Goal: Task Accomplishment & Management: Complete application form

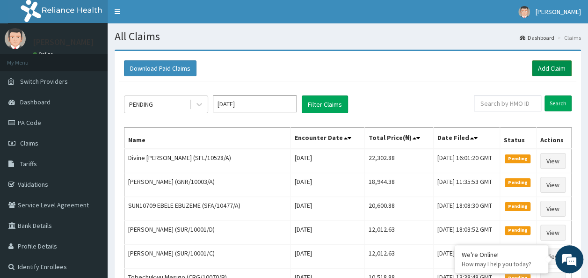
drag, startPoint x: 0, startPoint y: 0, endPoint x: 563, endPoint y: 66, distance: 567.4
click at [563, 66] on link "Add Claim" at bounding box center [552, 68] width 40 height 16
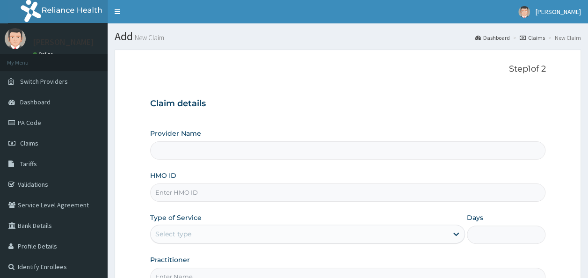
type input "Reliance Family Clinics (RFC) - Ajah"
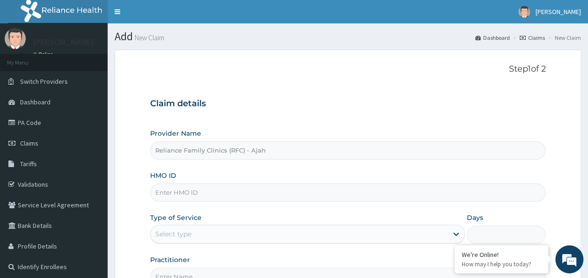
click at [209, 192] on input "HMO ID" at bounding box center [348, 192] width 396 height 18
paste input "GBZ/10121/A"
type input "GBZ/10121/A"
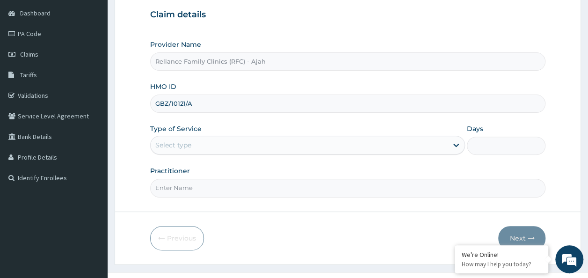
scroll to position [89, 0]
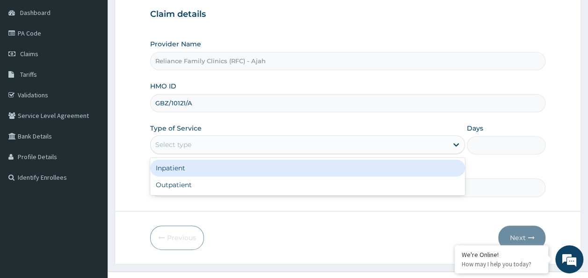
click at [261, 189] on div "Outpatient" at bounding box center [307, 184] width 315 height 17
type input "1"
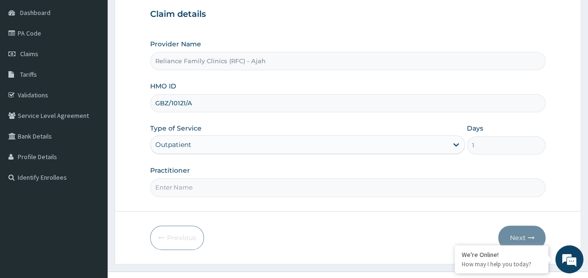
click at [235, 190] on input "Practitioner" at bounding box center [348, 187] width 396 height 18
type input "DR. LOCUM"
click at [534, 227] on button "Next" at bounding box center [521, 238] width 47 height 24
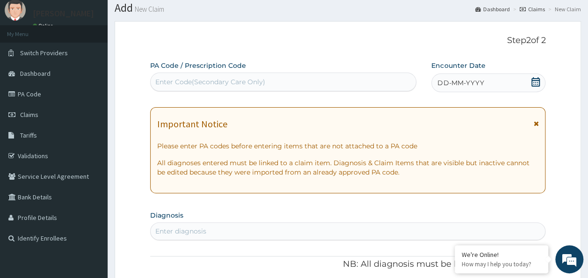
scroll to position [0, 0]
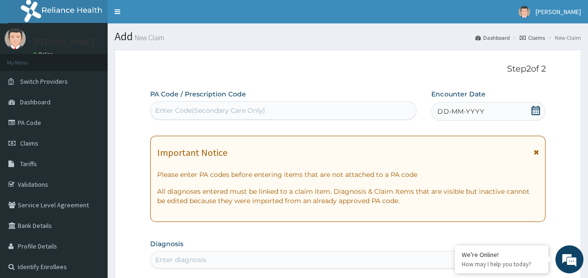
click at [501, 120] on div "DD-MM-YYYY" at bounding box center [489, 111] width 114 height 19
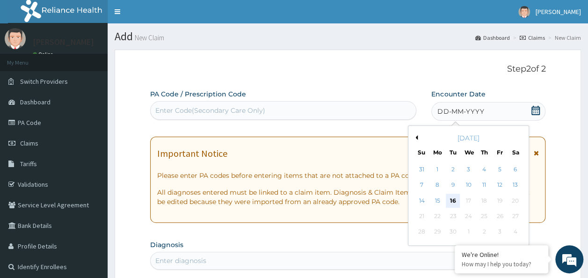
click at [454, 203] on div "16" at bounding box center [453, 201] width 14 height 14
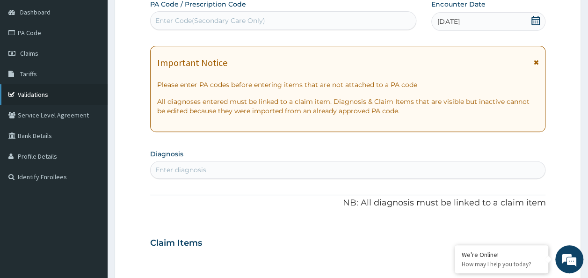
scroll to position [91, 0]
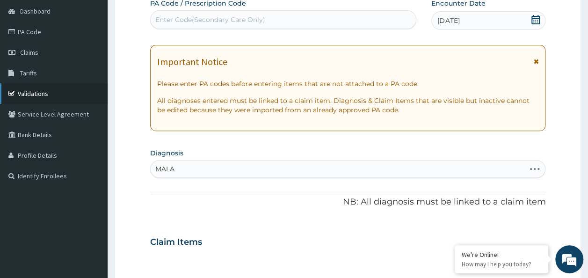
type input "MALAR"
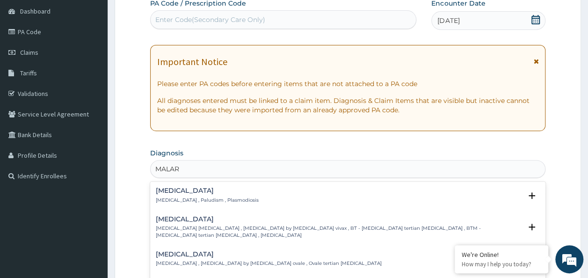
click at [212, 191] on h4 "Malaria" at bounding box center [207, 190] width 103 height 7
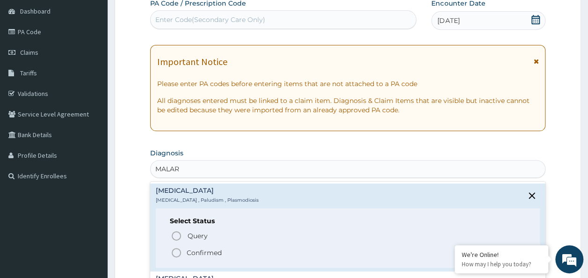
click at [202, 252] on p "Confirmed" at bounding box center [204, 252] width 35 height 9
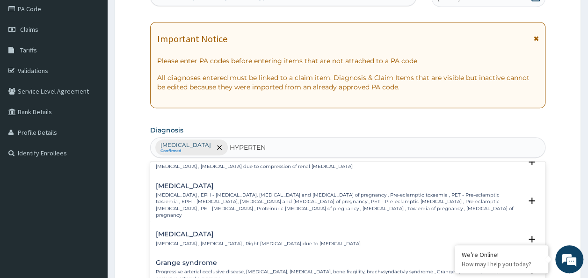
scroll to position [0, 0]
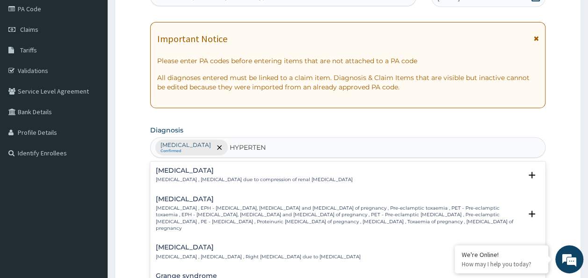
type input "HYPERTEN"
type input "H"
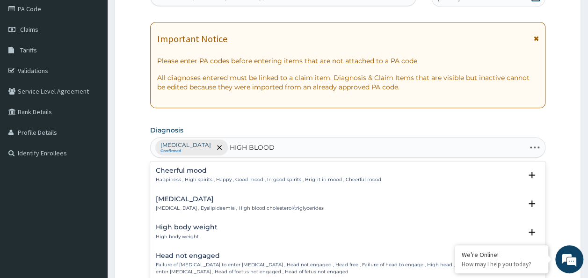
type input "HIGH BLOOD"
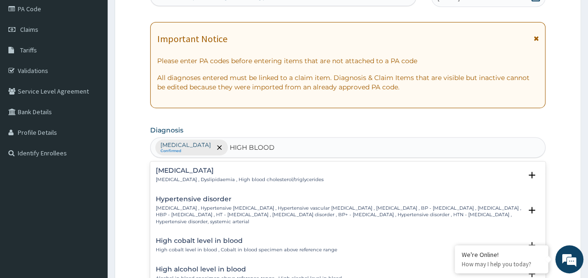
click at [239, 212] on p "High blood pressure , Hypertensive vascular disease , Hypertensive vascular deg…" at bounding box center [339, 215] width 366 height 20
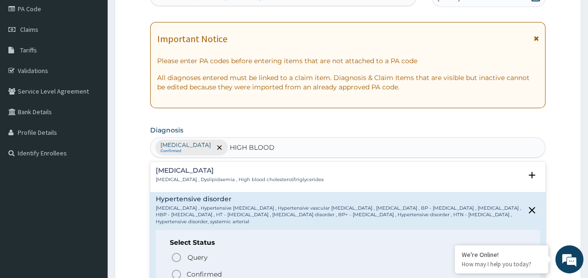
click at [209, 276] on p "Confirmed" at bounding box center [204, 274] width 35 height 9
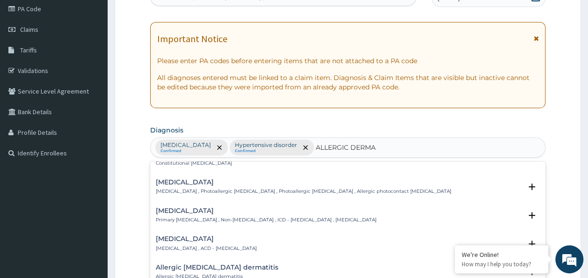
scroll to position [22, 0]
type input "ALLERGIC DERMATITIS"
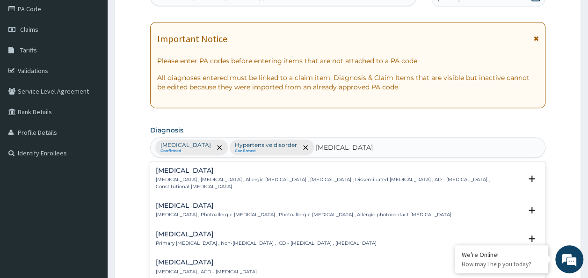
click at [342, 181] on p "Atopic dermatitis , Atopic eczema , Allergic eczema , Allergic dermatitis , Dis…" at bounding box center [339, 183] width 366 height 14
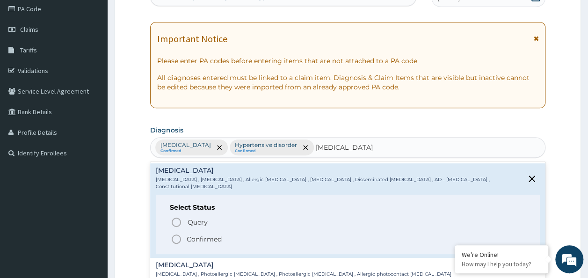
click at [204, 234] on p "Confirmed" at bounding box center [204, 238] width 35 height 9
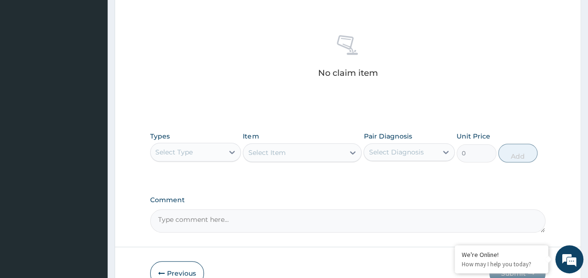
scroll to position [344, 0]
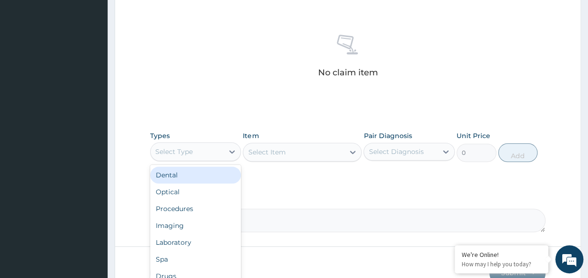
click at [190, 208] on div "Procedures" at bounding box center [195, 208] width 91 height 17
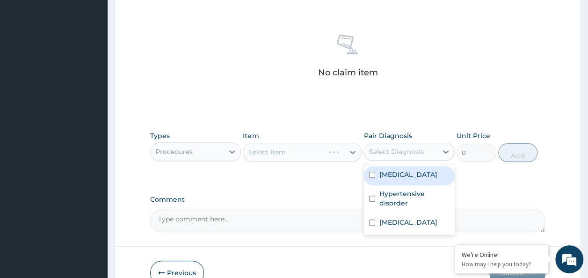
click at [372, 174] on input "checkbox" at bounding box center [372, 175] width 6 height 6
checkbox input "true"
click at [372, 198] on input "checkbox" at bounding box center [372, 199] width 6 height 6
checkbox input "true"
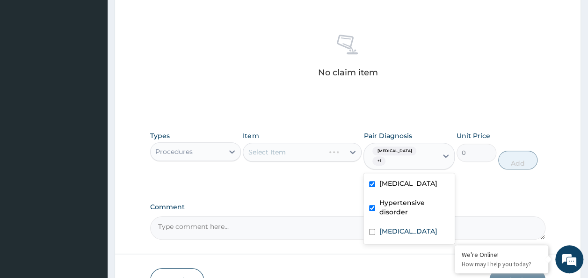
click at [372, 229] on input "checkbox" at bounding box center [372, 232] width 6 height 6
checkbox input "true"
click at [305, 144] on div "Select Item" at bounding box center [302, 152] width 119 height 19
click at [301, 156] on div "Select Item" at bounding box center [302, 152] width 119 height 19
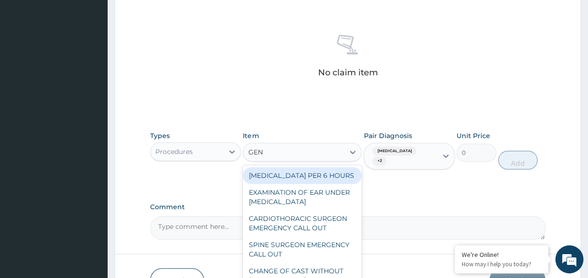
type input "GENE"
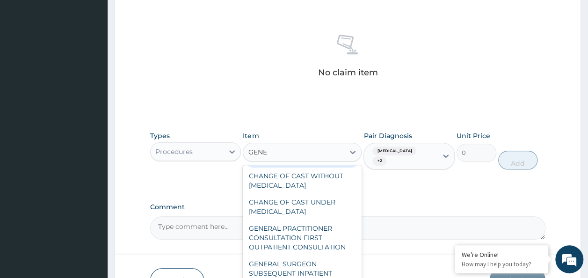
scroll to position [30, 0]
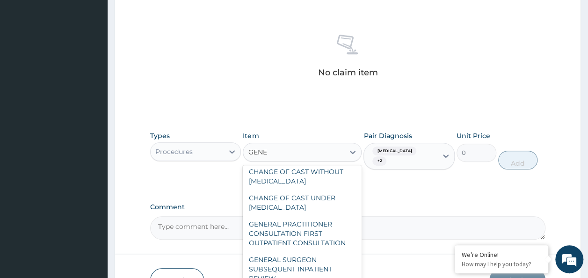
click at [310, 240] on div "GENERAL PRACTITIONER CONSULTATION FIRST OUTPATIENT CONSULTATION" at bounding box center [302, 234] width 119 height 36
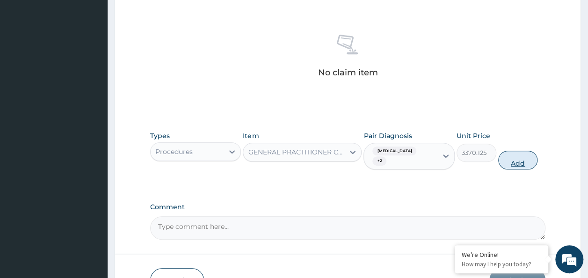
click at [521, 158] on button "Add" at bounding box center [518, 160] width 40 height 19
type input "0"
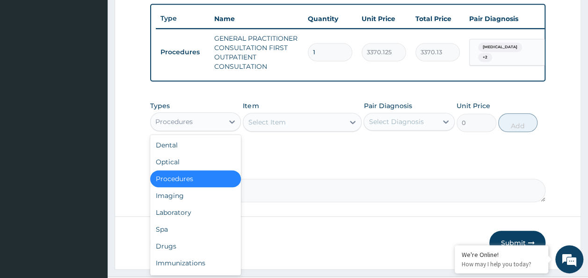
click at [181, 217] on div "Laboratory" at bounding box center [195, 212] width 91 height 17
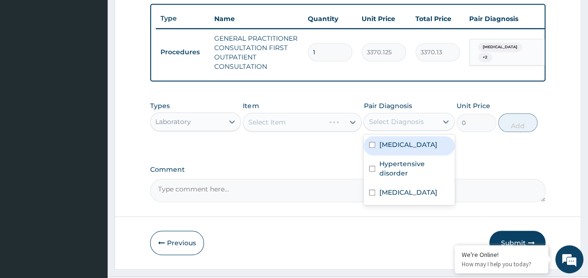
click at [372, 148] on input "checkbox" at bounding box center [372, 145] width 6 height 6
checkbox input "true"
click at [373, 172] on input "checkbox" at bounding box center [372, 169] width 6 height 6
checkbox input "true"
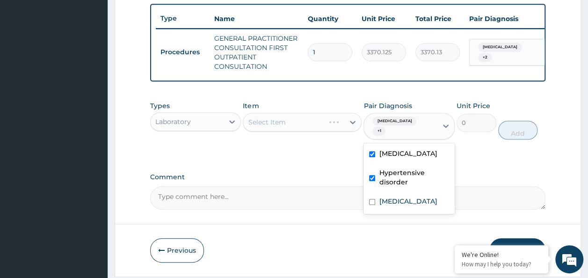
click at [375, 199] on input "checkbox" at bounding box center [372, 202] width 6 height 6
checkbox input "true"
click at [294, 146] on div "Types Laboratory Item Select Item Pair Diagnosis option Atopic dermatitis, sele…" at bounding box center [348, 127] width 396 height 62
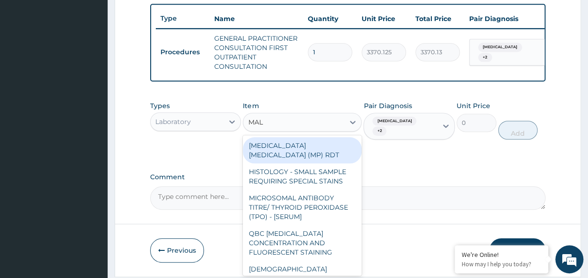
type input "MALA"
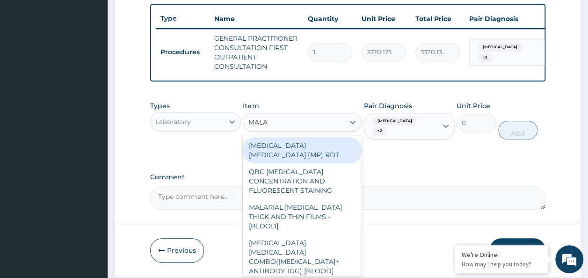
click at [349, 156] on div "MALARIA PARASITE (MP) RDT" at bounding box center [302, 150] width 119 height 26
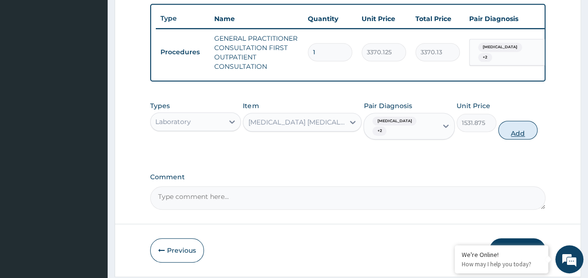
click at [527, 136] on button "Add" at bounding box center [518, 130] width 40 height 19
type input "0"
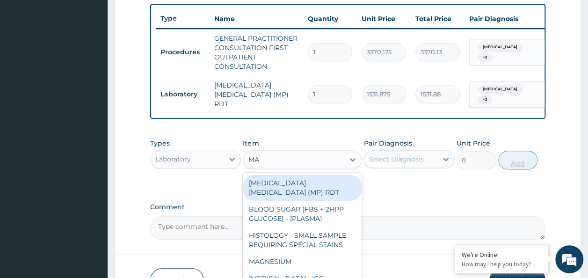
type input "MALA"
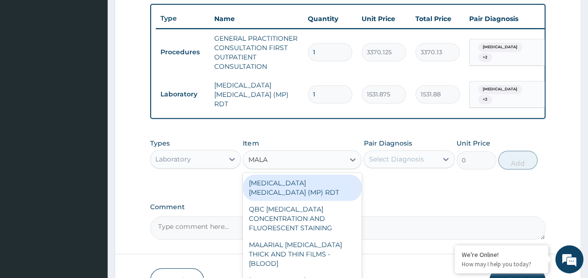
click at [329, 242] on div "MALARIAL PARASITE THICK AND THIN FILMS - [BLOOD]" at bounding box center [302, 254] width 119 height 36
type input "1531.875"
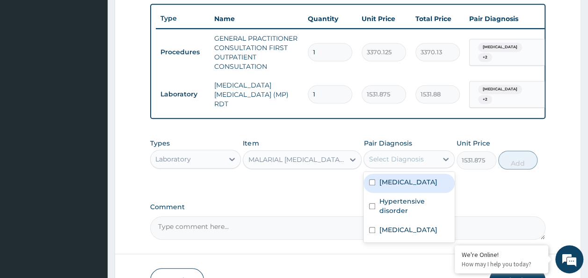
click at [374, 183] on input "checkbox" at bounding box center [372, 182] width 6 height 6
checkbox input "true"
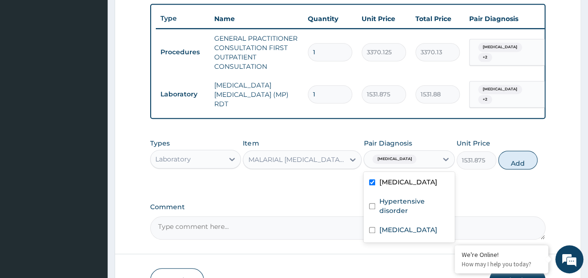
click at [375, 206] on input "checkbox" at bounding box center [372, 206] width 6 height 6
checkbox input "true"
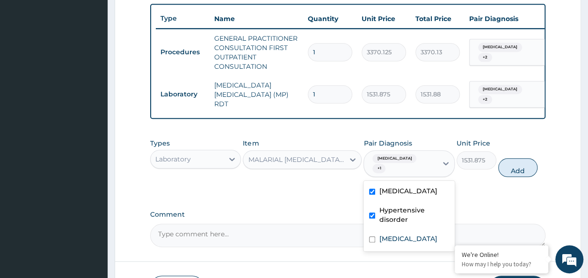
click at [373, 236] on input "checkbox" at bounding box center [372, 239] width 6 height 6
checkbox input "true"
click at [519, 162] on button "Add" at bounding box center [518, 167] width 40 height 19
type input "0"
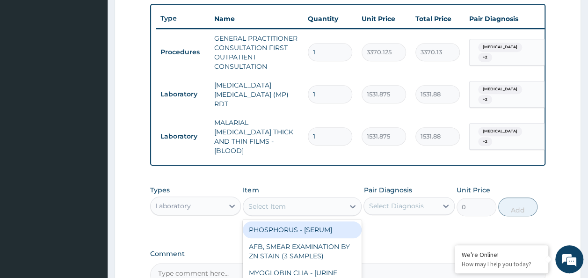
click at [295, 199] on div "Select Item" at bounding box center [293, 206] width 101 height 15
type input "FBC"
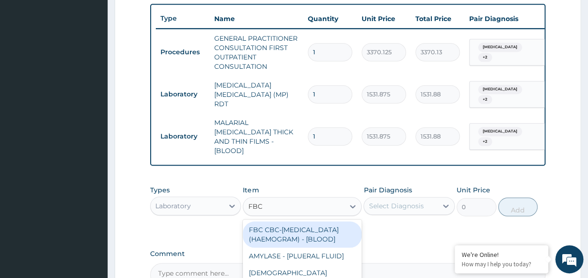
click at [320, 235] on div "FBC CBC-COMPLETE BLOOD COUNT (HAEMOGRAM) - [BLOOD]" at bounding box center [302, 234] width 119 height 26
type input "4085"
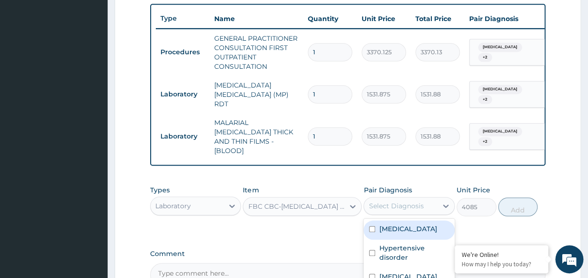
click at [372, 226] on input "checkbox" at bounding box center [372, 229] width 6 height 6
checkbox input "true"
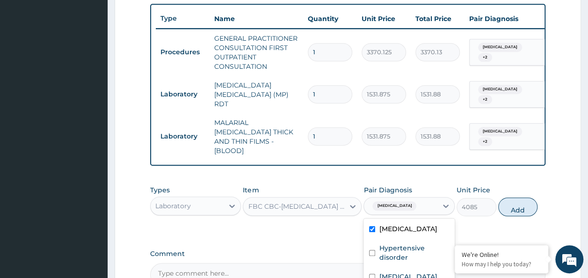
click at [374, 250] on input "checkbox" at bounding box center [372, 253] width 6 height 6
checkbox input "true"
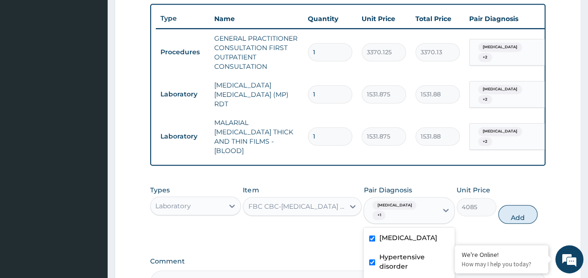
checkbox input "true"
click at [532, 205] on button "Add" at bounding box center [518, 214] width 40 height 19
type input "0"
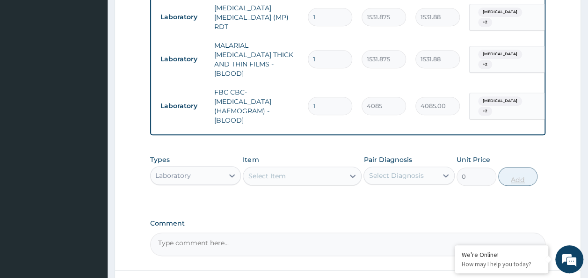
scroll to position [424, 0]
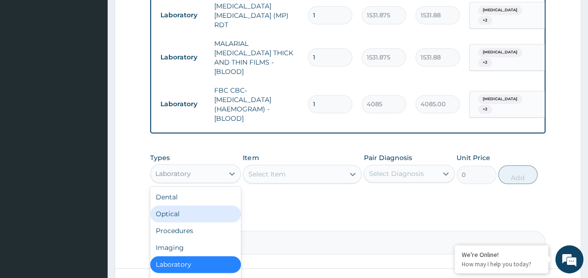
drag, startPoint x: 234, startPoint y: 164, endPoint x: 215, endPoint y: 219, distance: 58.5
click at [215, 183] on div "option Laboratory, selected. option Optical focused, 2 of 10. 10 results availa…" at bounding box center [195, 173] width 91 height 19
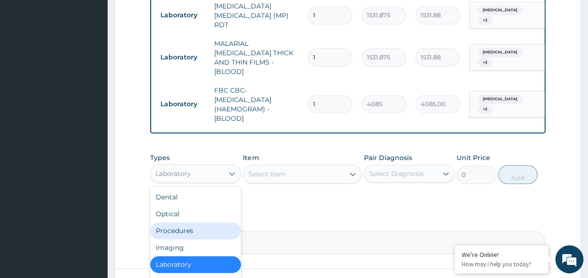
scroll to position [32, 0]
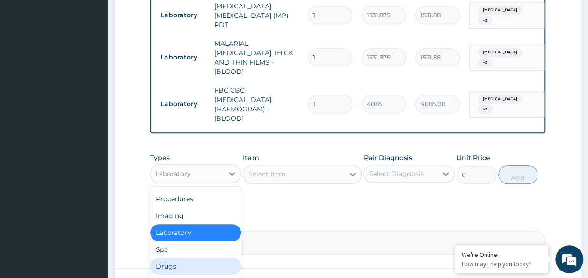
click at [177, 258] on div "Drugs" at bounding box center [195, 266] width 91 height 17
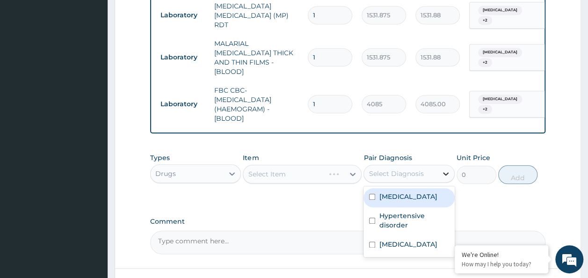
click at [444, 169] on icon at bounding box center [445, 173] width 9 height 9
click at [379, 207] on div "Hypertensive disorder" at bounding box center [409, 221] width 91 height 29
checkbox input "true"
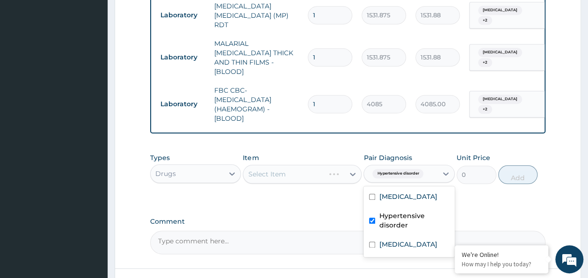
click at [373, 194] on input "checkbox" at bounding box center [372, 197] width 6 height 6
checkbox input "true"
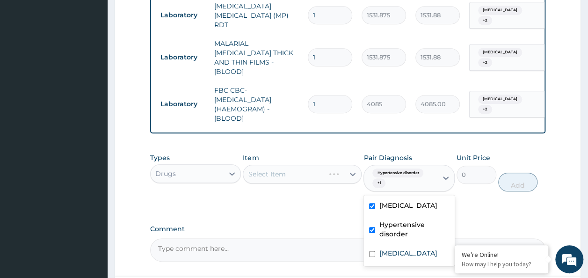
click at [384, 220] on label "Hypertensive disorder" at bounding box center [414, 229] width 70 height 19
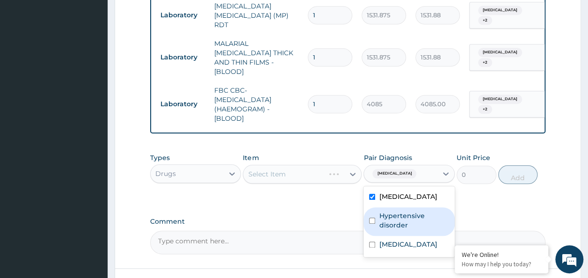
click at [382, 207] on div "Hypertensive disorder" at bounding box center [409, 221] width 91 height 29
checkbox input "true"
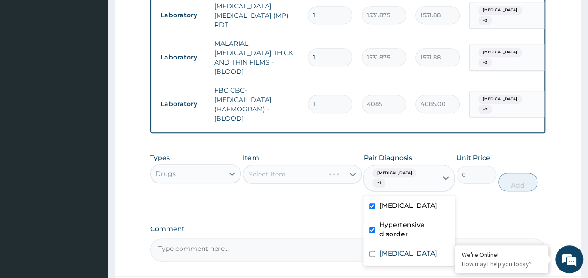
click at [386, 249] on label "Atopic dermatitis" at bounding box center [408, 253] width 58 height 9
checkbox input "true"
click at [385, 220] on label "Hypertensive disorder" at bounding box center [414, 229] width 70 height 19
checkbox input "false"
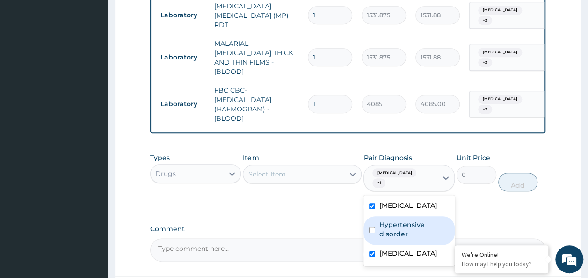
click at [386, 249] on label "Atopic dermatitis" at bounding box center [408, 253] width 58 height 9
checkbox input "false"
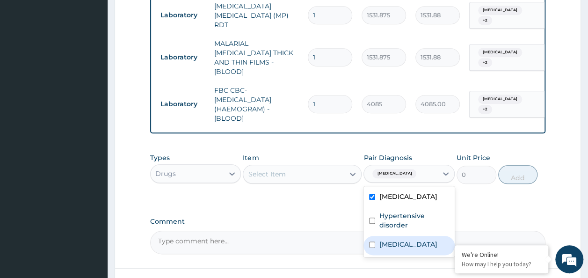
click at [374, 218] on input "checkbox" at bounding box center [372, 221] width 6 height 6
checkbox input "true"
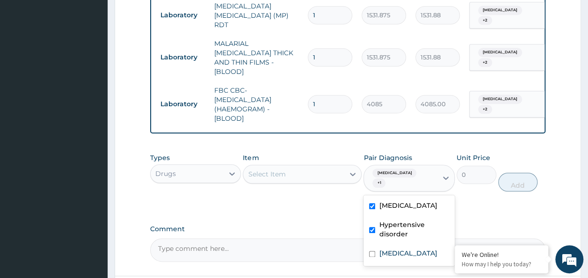
click at [390, 249] on label "Atopic dermatitis" at bounding box center [408, 253] width 58 height 9
checkbox input "true"
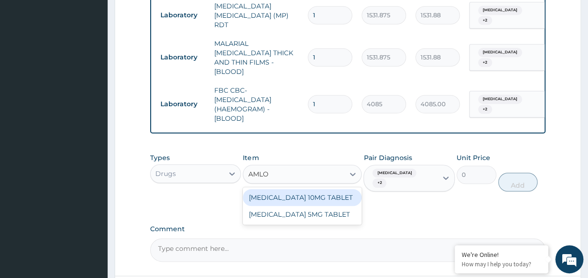
type input "AMLOD"
click at [329, 190] on div "AMLODIPINE 10MG TABLET" at bounding box center [302, 197] width 119 height 17
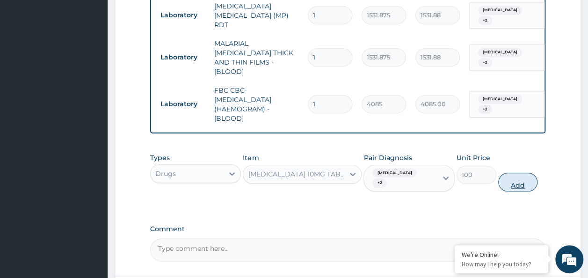
click at [527, 173] on button "Add" at bounding box center [518, 182] width 40 height 19
type input "0"
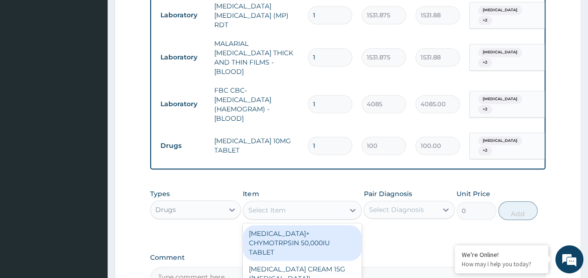
click at [276, 205] on div "Select Item" at bounding box center [266, 209] width 37 height 9
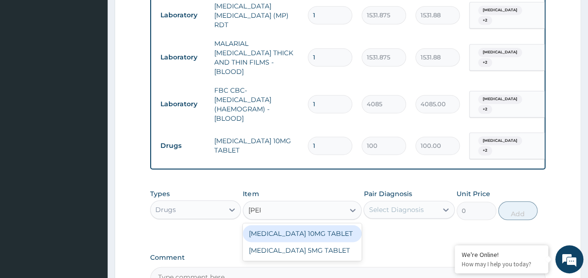
type input "LISIN"
click at [323, 225] on div "LISINOPRIL 10MG TABLET" at bounding box center [302, 233] width 119 height 17
type input "120.75"
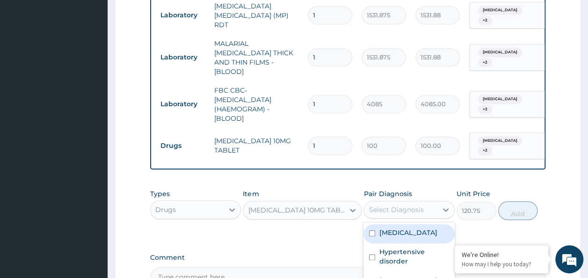
click at [385, 228] on label "Malaria" at bounding box center [408, 232] width 58 height 9
checkbox input "true"
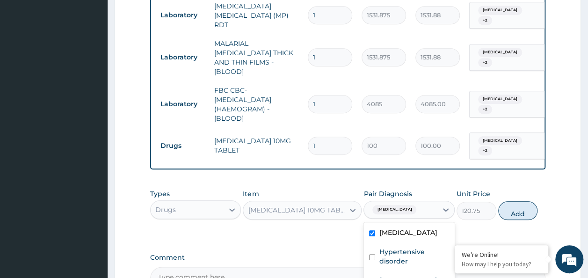
click at [383, 247] on label "Hypertensive disorder" at bounding box center [414, 256] width 70 height 19
checkbox input "true"
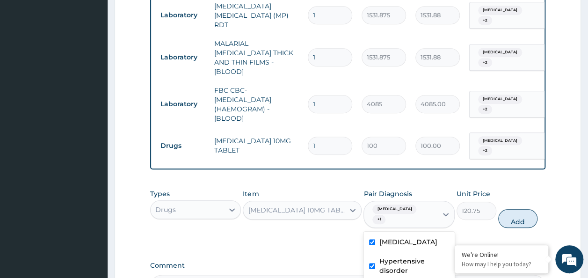
checkbox input "true"
click at [525, 209] on button "Add" at bounding box center [518, 218] width 40 height 19
type input "0"
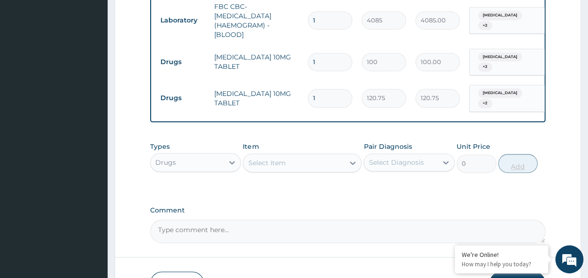
scroll to position [508, 0]
click at [330, 52] on input "1" at bounding box center [330, 61] width 44 height 18
type input "0.00"
type input "3"
type input "300.00"
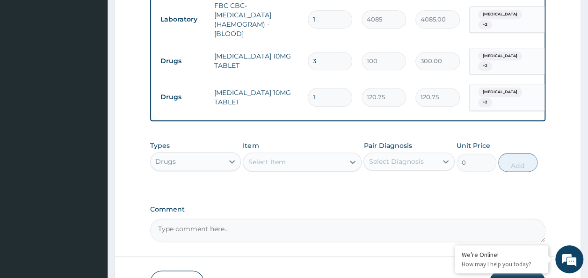
type input "39"
type input "3900.00"
type input "3"
type input "300.00"
type input "30"
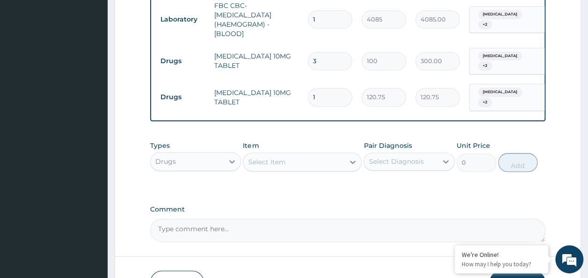
type input "3000.00"
type input "30"
click at [328, 88] on input "1" at bounding box center [330, 97] width 44 height 18
type input "0.00"
type input "3"
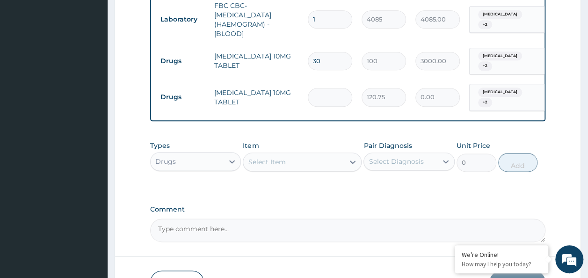
type input "362.25"
type input "30"
type input "3622.50"
type input "30"
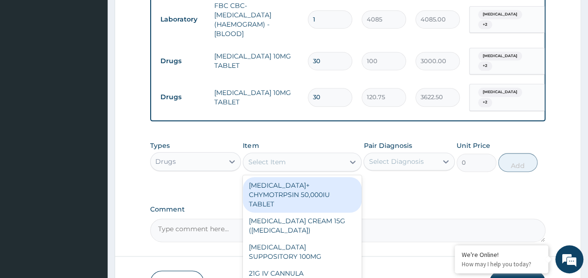
click at [258, 157] on div "Select Item" at bounding box center [266, 161] width 37 height 9
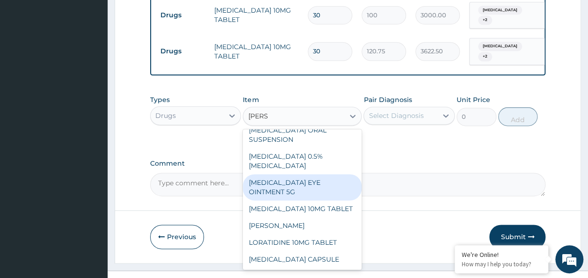
scroll to position [0, 0]
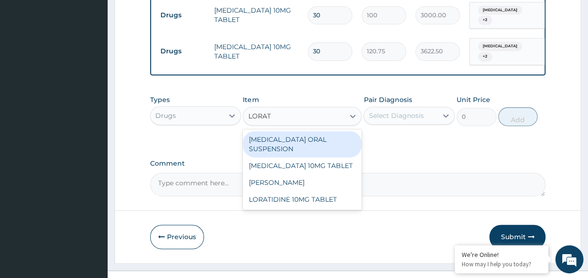
type input "LORATI"
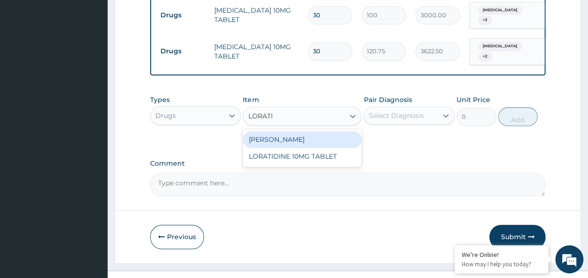
click at [332, 148] on div "LORATIDINE 10MG TABLET" at bounding box center [302, 156] width 119 height 17
type input "96"
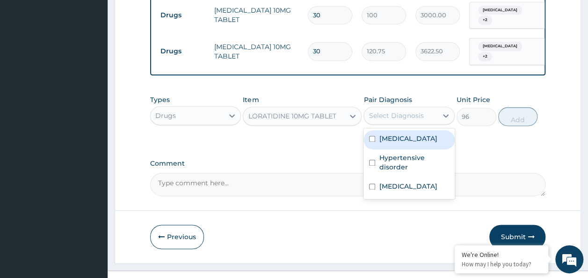
click at [375, 136] on input "checkbox" at bounding box center [372, 139] width 6 height 6
checkbox input "true"
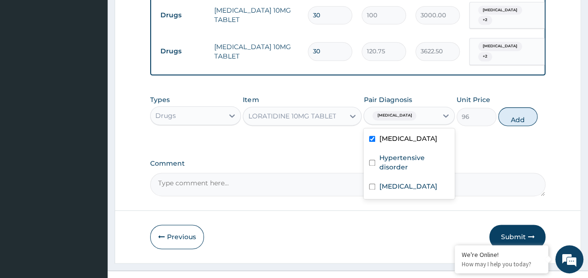
click at [372, 160] on input "checkbox" at bounding box center [372, 163] width 6 height 6
checkbox input "true"
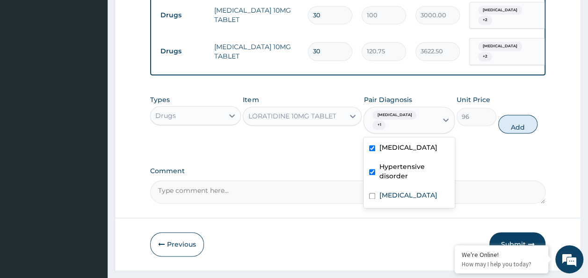
click at [374, 193] on input "checkbox" at bounding box center [372, 196] width 6 height 6
checkbox input "true"
click at [521, 115] on button "Add" at bounding box center [518, 124] width 40 height 19
type input "0"
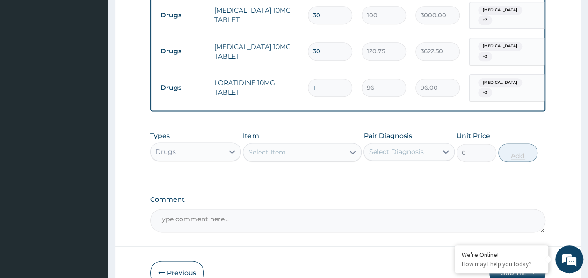
type input "0.00"
type input "5"
type input "480.00"
type input "5"
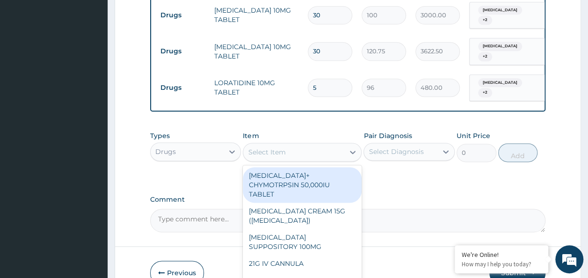
click at [264, 145] on div "Select Item" at bounding box center [293, 152] width 101 height 15
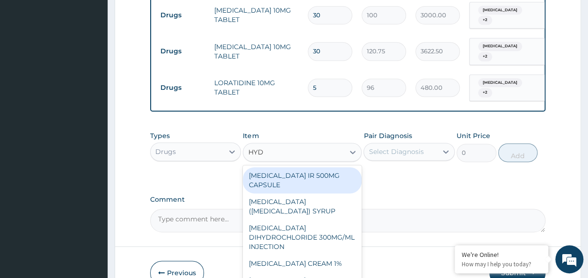
type input "HYDR"
click at [314, 256] on div "HYDROCORTISONE CREAM 1%" at bounding box center [302, 263] width 119 height 17
type input "1345.5"
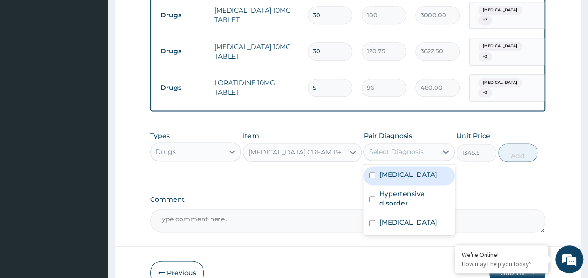
click at [386, 166] on div "Malaria" at bounding box center [409, 175] width 91 height 19
checkbox input "true"
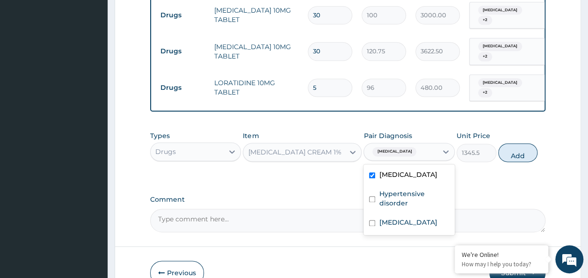
click at [387, 189] on label "Hypertensive disorder" at bounding box center [414, 198] width 70 height 19
checkbox input "true"
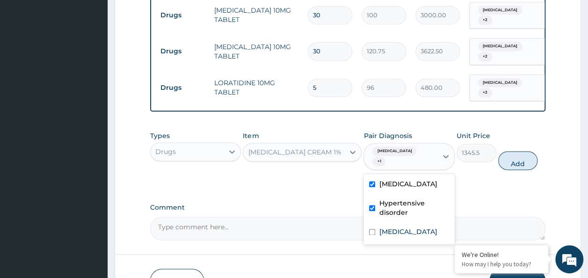
click at [385, 227] on label "Atopic dermatitis" at bounding box center [408, 231] width 58 height 9
checkbox input "true"
click at [519, 204] on label "Comment" at bounding box center [348, 208] width 396 height 8
click at [519, 217] on textarea "Comment" at bounding box center [348, 228] width 396 height 23
click at [519, 151] on button "Add" at bounding box center [518, 160] width 40 height 19
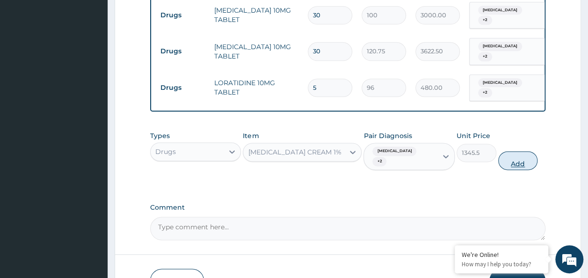
type input "0"
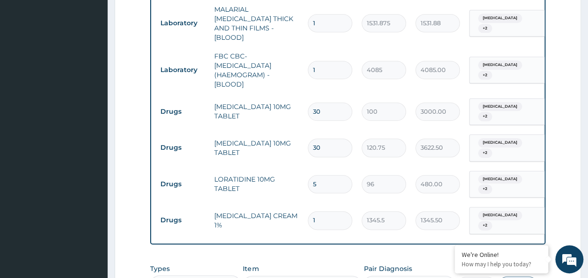
scroll to position [457, 0]
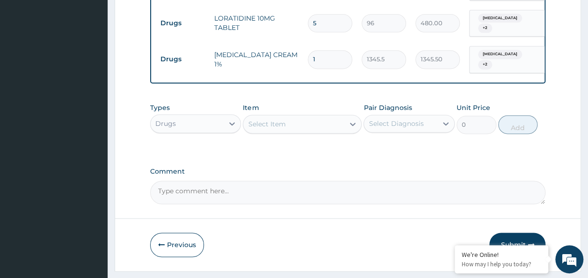
click at [523, 233] on button "Submit" at bounding box center [518, 245] width 56 height 24
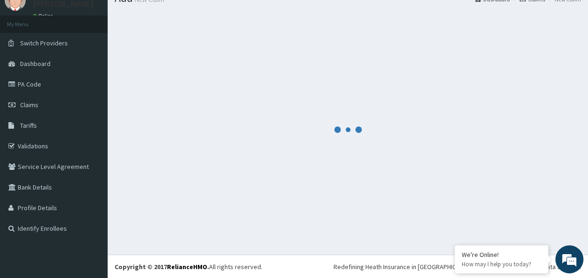
scroll to position [619, 0]
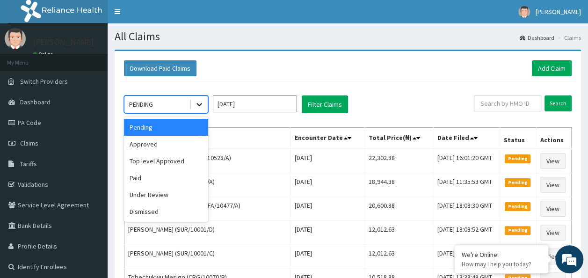
click at [201, 102] on icon at bounding box center [199, 104] width 9 height 9
click at [140, 146] on div "Approved" at bounding box center [166, 144] width 84 height 17
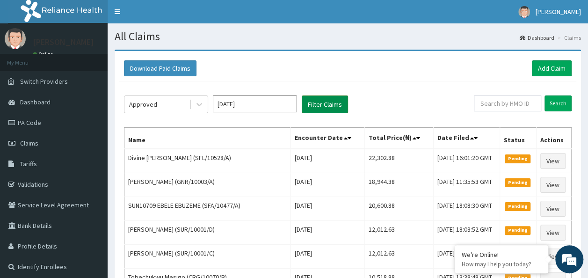
click at [311, 104] on button "Filter Claims" at bounding box center [325, 104] width 46 height 18
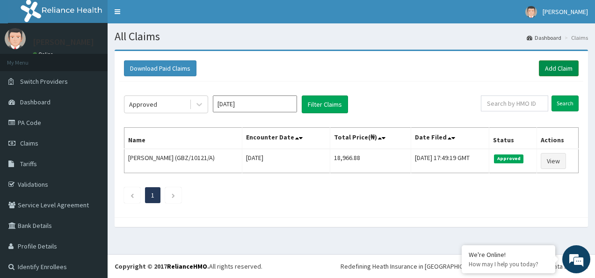
click at [553, 70] on link "Add Claim" at bounding box center [559, 68] width 40 height 16
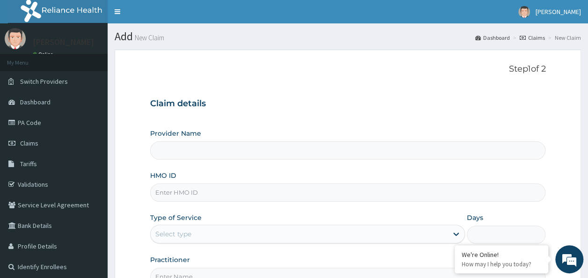
type input "Reliance Family Clinics (RFC) - Ajah"
click at [198, 194] on input "HMO ID" at bounding box center [348, 192] width 396 height 18
paste input "GBZ/10121/A"
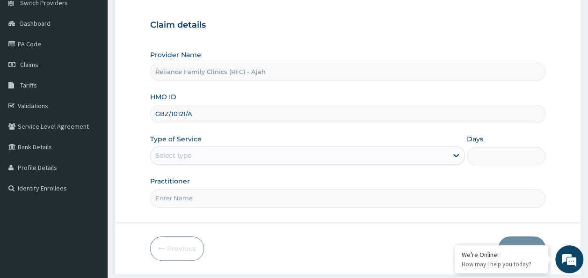
scroll to position [91, 0]
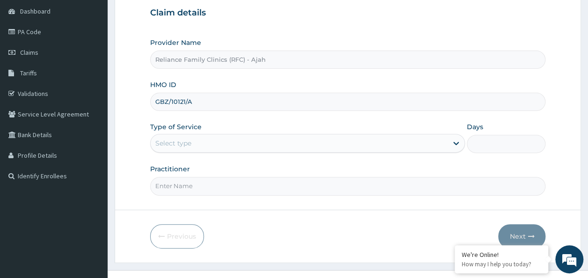
type input "GBZ/10121/A"
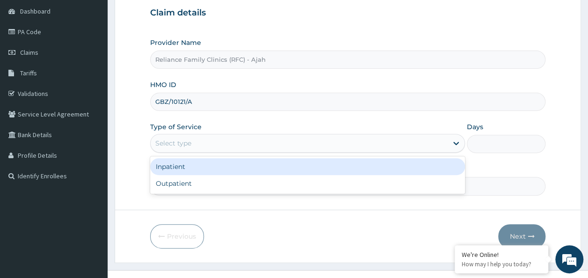
click at [300, 185] on div "Outpatient" at bounding box center [307, 183] width 315 height 17
type input "1"
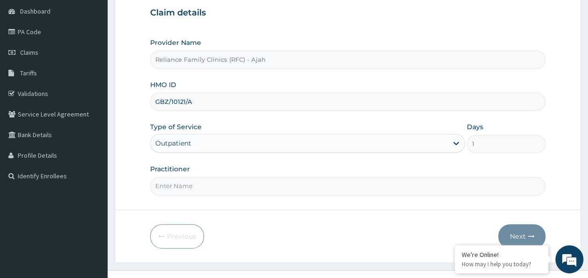
click at [253, 183] on input "Practitioner" at bounding box center [348, 186] width 396 height 18
type input "DR. LOCUM"
click at [530, 228] on button "Next" at bounding box center [521, 236] width 47 height 24
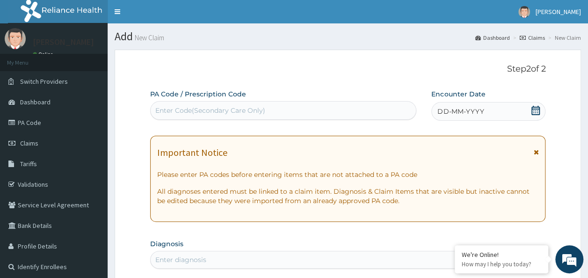
click at [497, 119] on div "DD-MM-YYYY" at bounding box center [489, 111] width 114 height 19
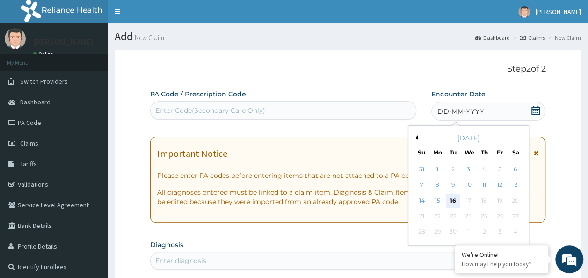
click at [453, 201] on div "16" at bounding box center [453, 201] width 14 height 14
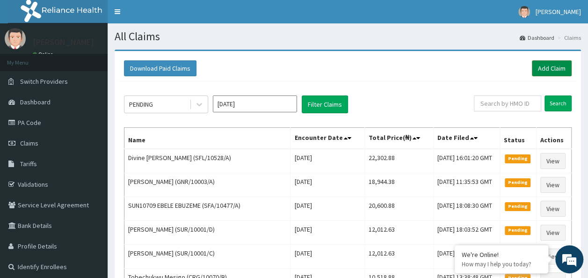
click at [559, 70] on link "Add Claim" at bounding box center [552, 68] width 40 height 16
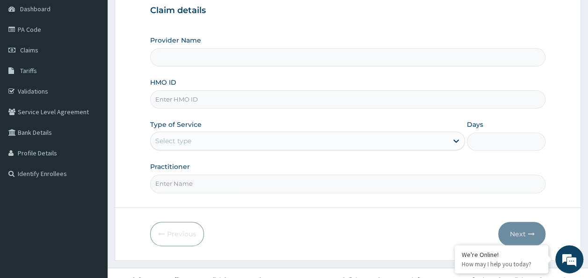
type input "Reliance Family Clinics (RFC) - Ajah"
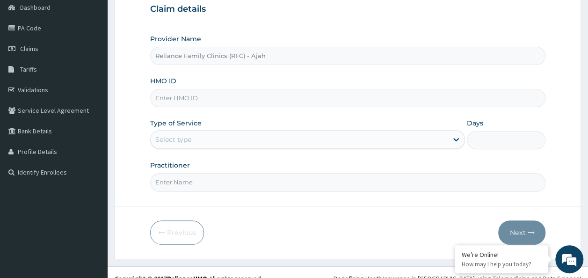
scroll to position [95, 0]
click at [260, 97] on input "HMO ID" at bounding box center [348, 97] width 396 height 18
paste input "GBZ/10164/A"
type input "GBZ/10164/A"
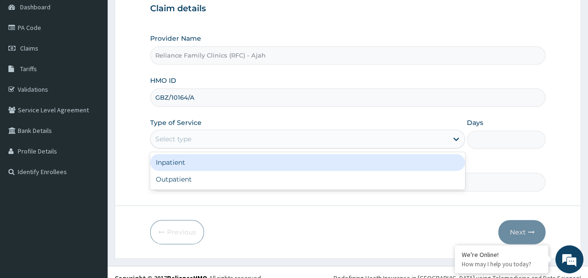
click at [261, 181] on div "Outpatient" at bounding box center [307, 179] width 315 height 17
type input "1"
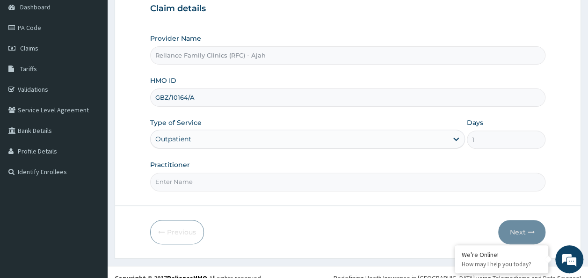
click at [242, 181] on input "Practitioner" at bounding box center [348, 182] width 396 height 18
type input "DR. LOCUM"
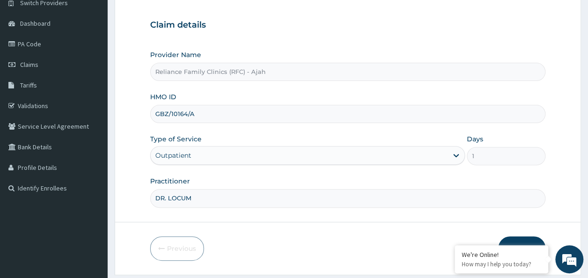
scroll to position [105, 0]
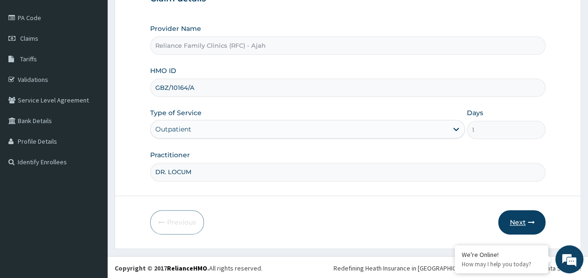
click at [528, 224] on icon "button" at bounding box center [531, 222] width 7 height 7
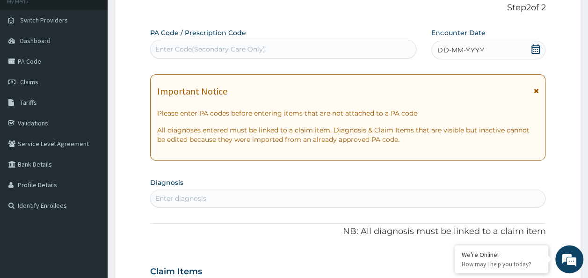
scroll to position [0, 0]
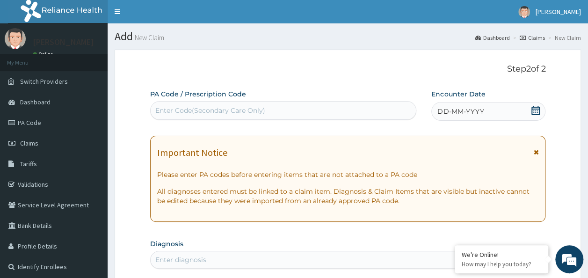
click at [510, 110] on div "DD-MM-YYYY" at bounding box center [489, 111] width 114 height 19
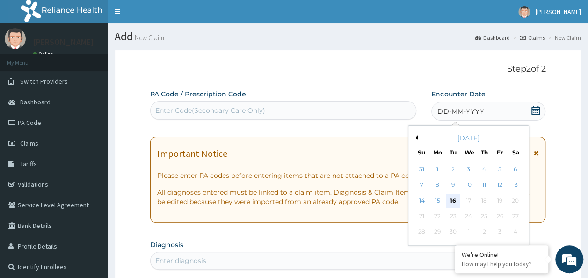
click at [453, 200] on div "16" at bounding box center [453, 201] width 14 height 14
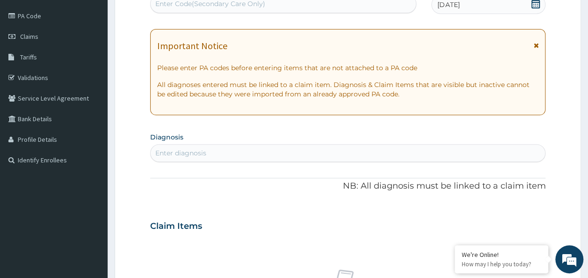
scroll to position [110, 0]
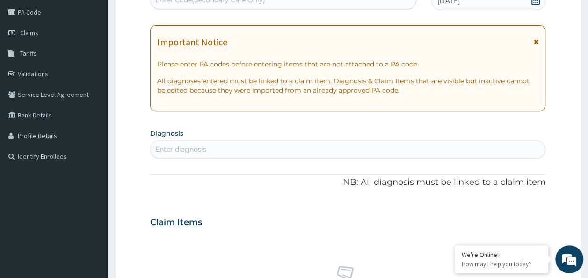
click at [188, 146] on div "Enter diagnosis" at bounding box center [180, 149] width 51 height 9
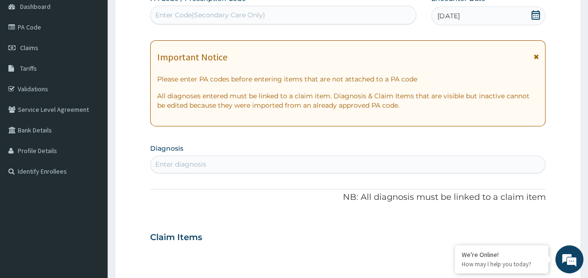
scroll to position [96, 0]
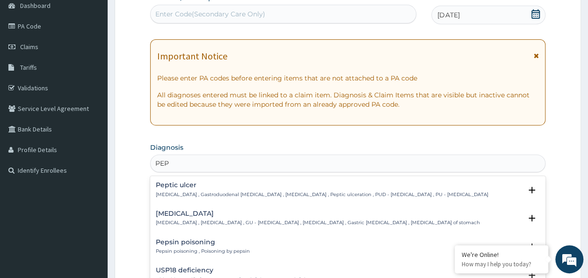
type input "PEPT"
click at [250, 189] on div "Peptic ulcer Peptic ulcer , Gastroduodenal ulcer , Peptic ulcer disease , Pepti…" at bounding box center [322, 190] width 333 height 16
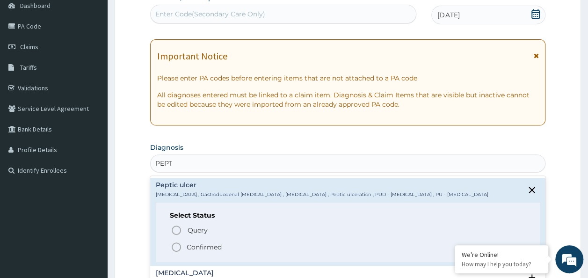
click at [216, 249] on p "Confirmed" at bounding box center [204, 246] width 35 height 9
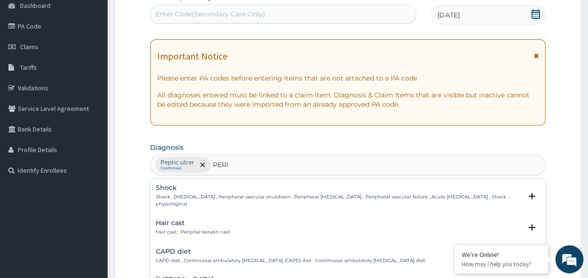
type input "PERIC"
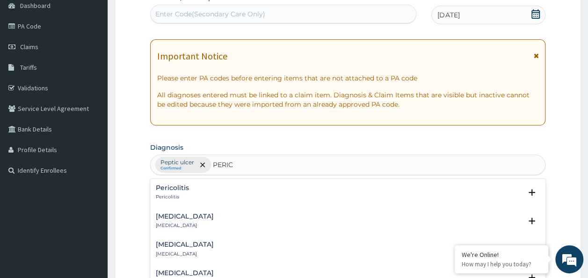
click at [172, 216] on h4 "Pericarditis" at bounding box center [185, 216] width 58 height 7
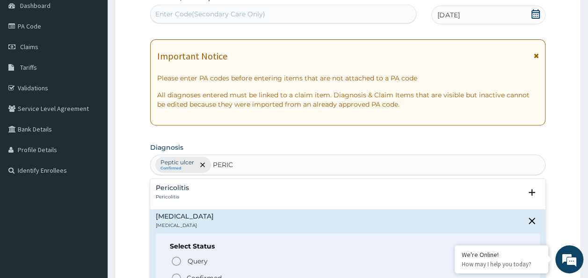
scroll to position [114, 0]
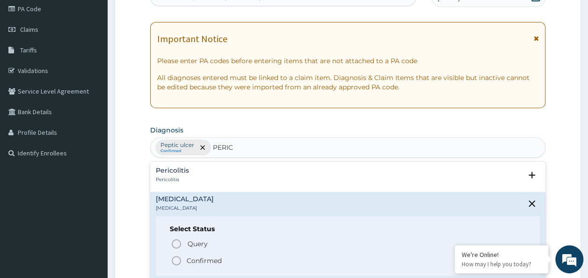
click at [198, 260] on p "Confirmed" at bounding box center [204, 260] width 35 height 9
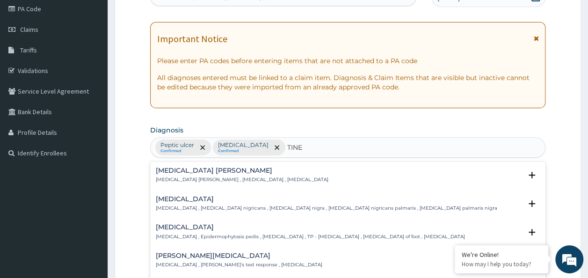
type input "TINEA"
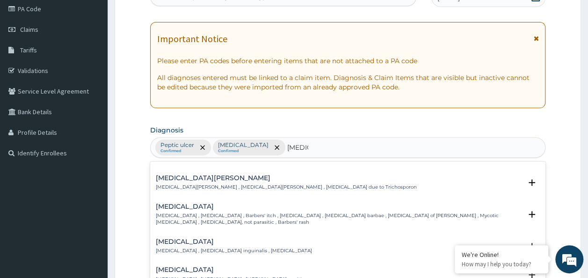
scroll to position [79, 0]
click at [206, 242] on h4 "Tinea cruris" at bounding box center [234, 240] width 156 height 7
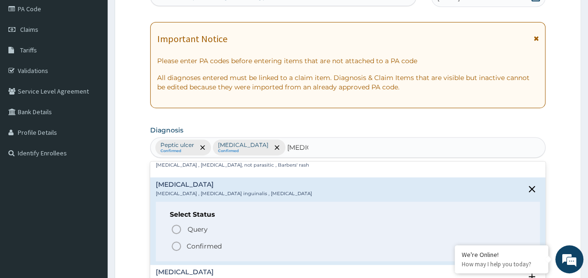
scroll to position [156, 0]
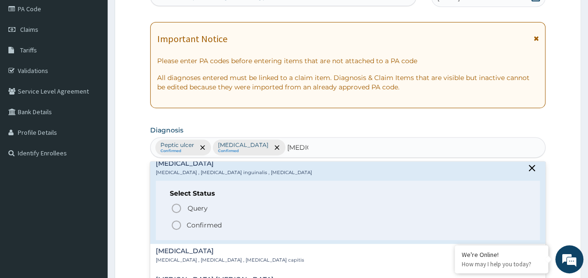
click at [190, 224] on p "Confirmed" at bounding box center [204, 224] width 35 height 9
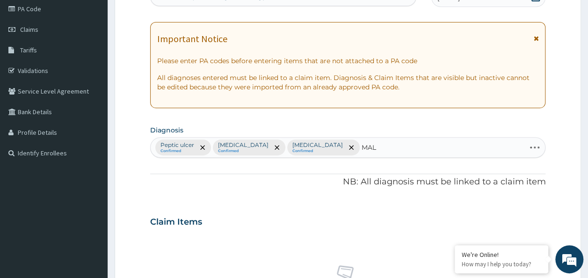
type input "MALA"
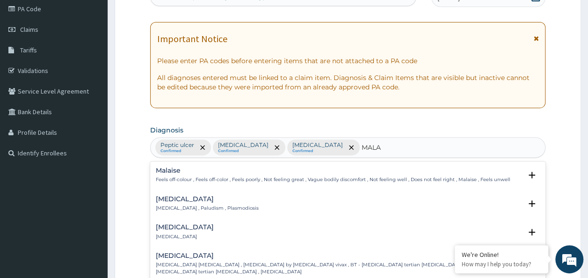
click at [208, 202] on div "Malaria Malaria , Paludism , Plasmodiosis" at bounding box center [207, 204] width 103 height 16
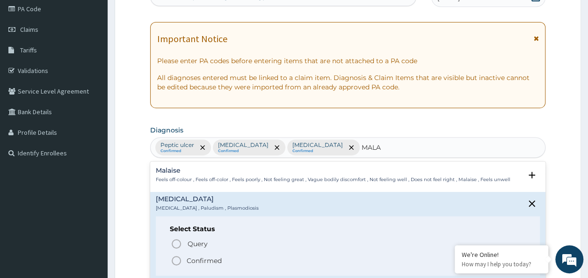
click at [198, 260] on p "Confirmed" at bounding box center [204, 260] width 35 height 9
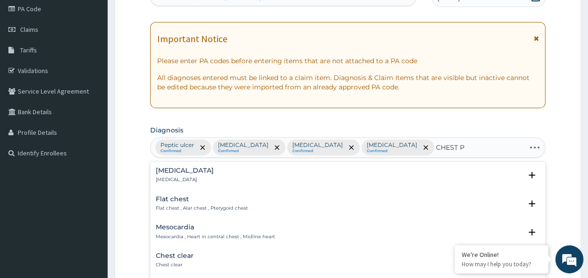
type input "CHEST PA"
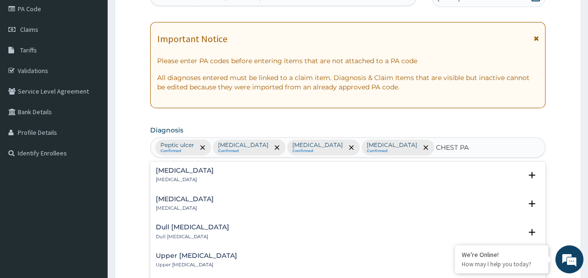
click at [182, 176] on p "Chest pain" at bounding box center [185, 179] width 58 height 7
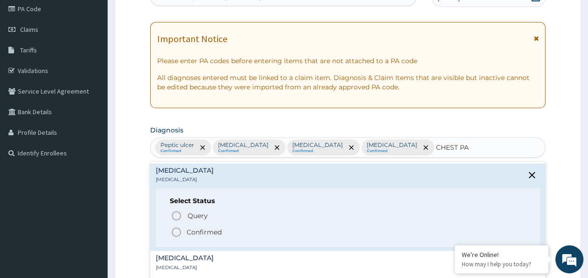
click at [201, 232] on p "Confirmed" at bounding box center [204, 231] width 35 height 9
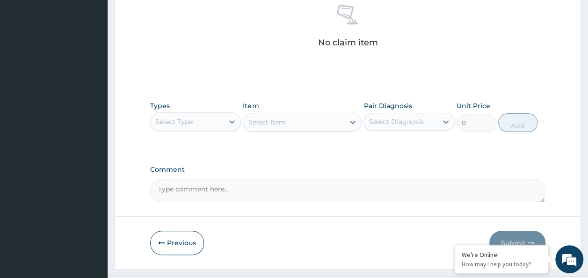
scroll to position [375, 0]
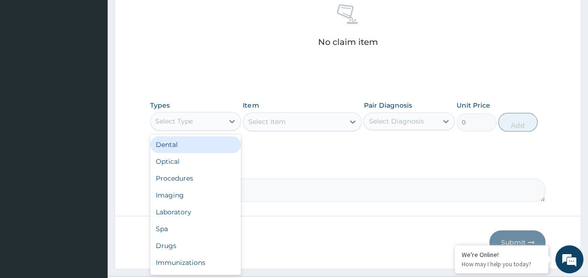
click at [187, 176] on div "Procedures" at bounding box center [195, 178] width 91 height 17
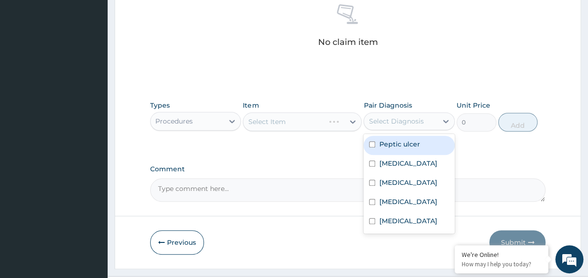
click at [373, 143] on input "checkbox" at bounding box center [372, 144] width 6 height 6
checkbox input "true"
click at [373, 162] on input "checkbox" at bounding box center [372, 164] width 6 height 6
checkbox input "true"
click at [373, 183] on input "checkbox" at bounding box center [372, 183] width 6 height 6
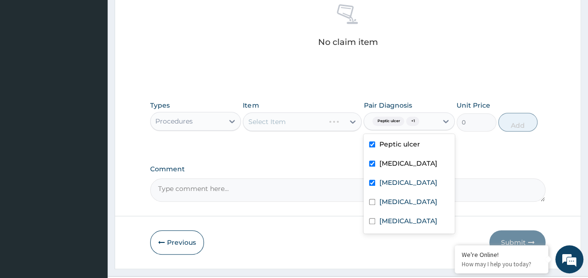
checkbox input "true"
click at [373, 201] on input "checkbox" at bounding box center [372, 202] width 6 height 6
checkbox input "true"
click at [373, 220] on input "checkbox" at bounding box center [372, 221] width 6 height 6
checkbox input "true"
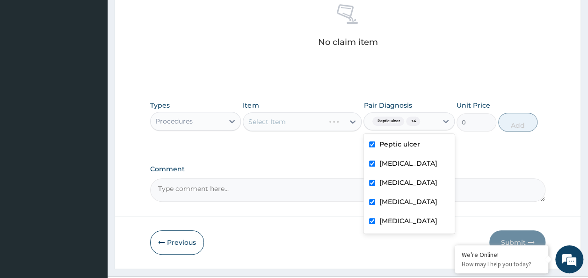
click at [301, 119] on div "Select Item" at bounding box center [302, 121] width 119 height 19
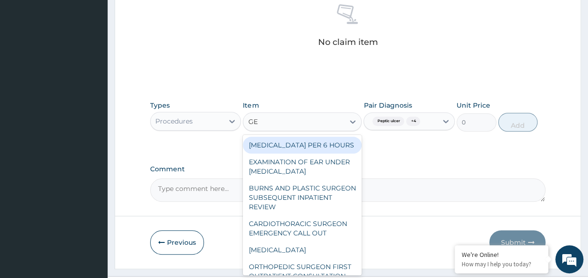
type input "GENE"
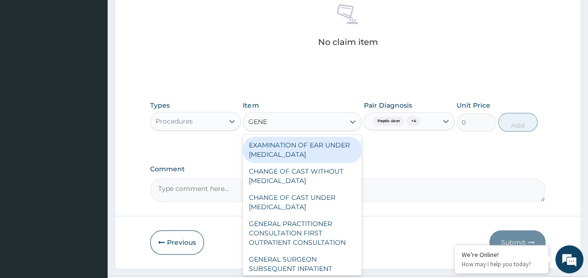
click at [315, 241] on div "GENERAL PRACTITIONER CONSULTATION FIRST OUTPATIENT CONSULTATION" at bounding box center [302, 233] width 119 height 36
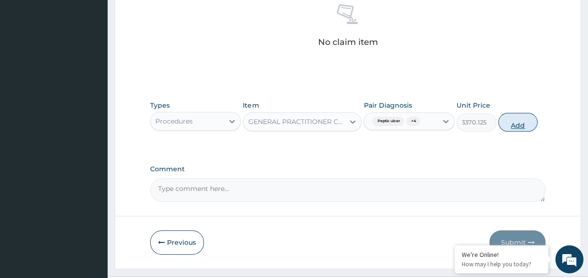
click at [528, 123] on button "Add" at bounding box center [518, 122] width 40 height 19
type input "0"
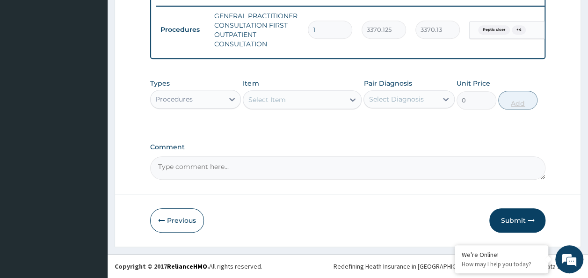
scroll to position [373, 0]
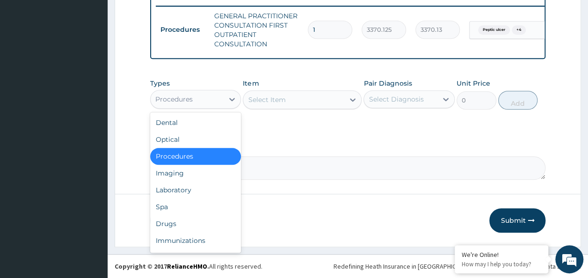
click at [183, 191] on div "Laboratory" at bounding box center [195, 190] width 91 height 17
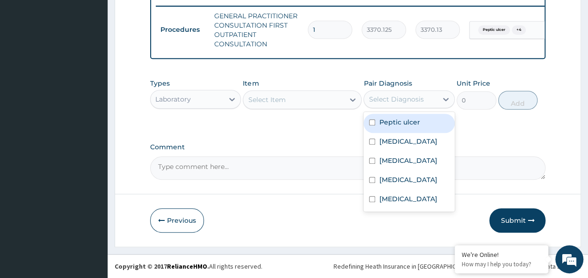
click at [375, 125] on input "checkbox" at bounding box center [372, 122] width 6 height 6
checkbox input "true"
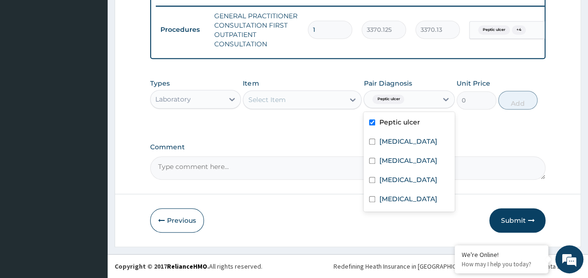
click at [372, 143] on input "checkbox" at bounding box center [372, 142] width 6 height 6
checkbox input "true"
click at [372, 162] on input "checkbox" at bounding box center [372, 161] width 6 height 6
checkbox input "true"
click at [373, 181] on input "checkbox" at bounding box center [372, 180] width 6 height 6
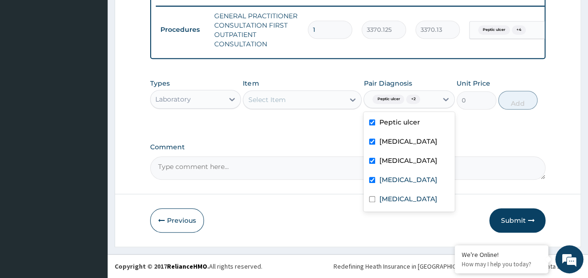
checkbox input "true"
click at [374, 200] on input "checkbox" at bounding box center [372, 199] width 6 height 6
checkbox input "true"
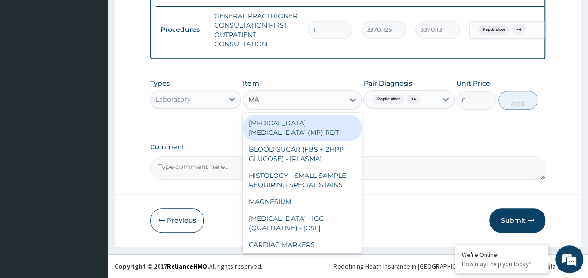
type input "MAL"
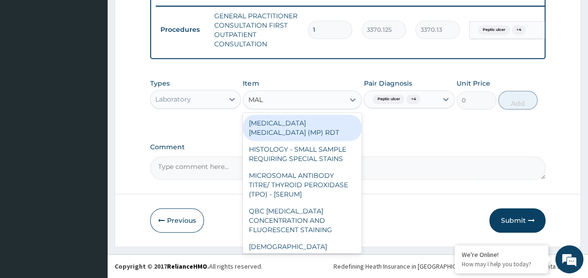
click at [336, 124] on div "MALARIA PARASITE (MP) RDT" at bounding box center [302, 128] width 119 height 26
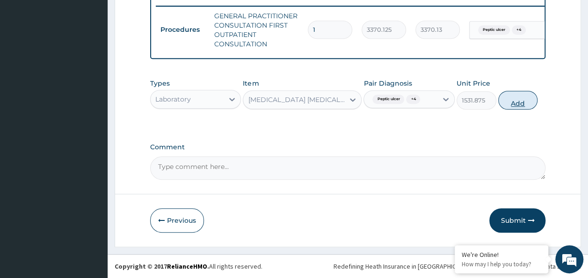
click at [522, 106] on button "Add" at bounding box center [518, 100] width 40 height 19
type input "0"
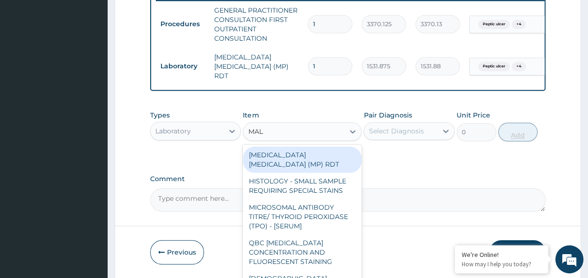
type input "MALA"
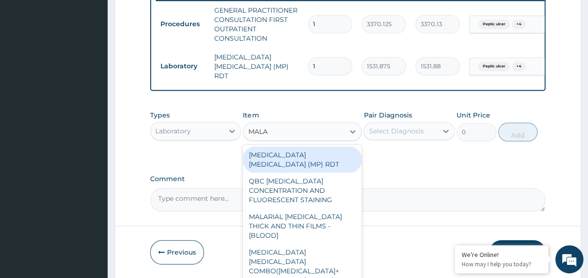
click at [319, 212] on div "MALARIAL PARASITE THICK AND THIN FILMS - [BLOOD]" at bounding box center [302, 226] width 119 height 36
type input "1531.875"
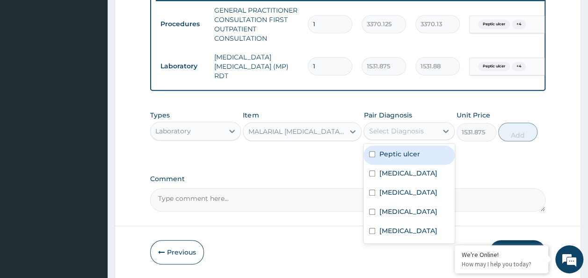
click at [373, 155] on input "checkbox" at bounding box center [372, 154] width 6 height 6
checkbox input "true"
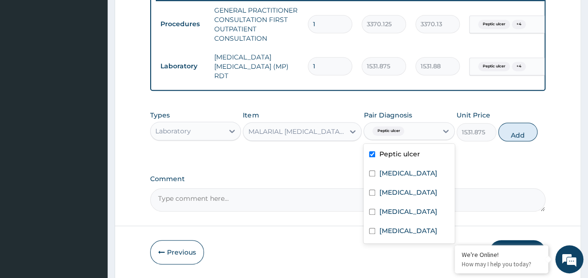
click at [374, 175] on input "checkbox" at bounding box center [372, 173] width 6 height 6
checkbox input "true"
click at [374, 194] on input "checkbox" at bounding box center [372, 193] width 6 height 6
checkbox input "true"
click at [374, 213] on input "checkbox" at bounding box center [372, 212] width 6 height 6
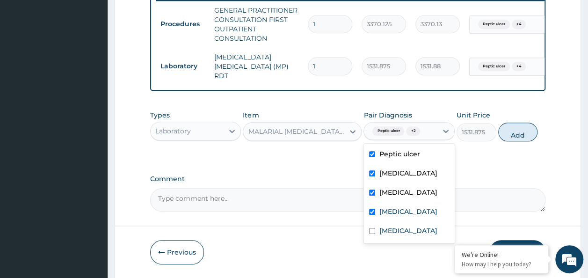
checkbox input "true"
click at [385, 238] on div "Chest pain" at bounding box center [409, 231] width 91 height 19
checkbox input "true"
click at [518, 137] on button "Add" at bounding box center [518, 132] width 40 height 19
type input "0"
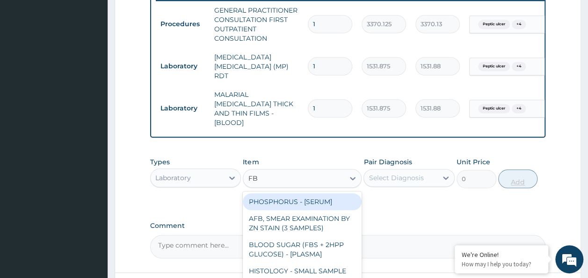
type input "FBC"
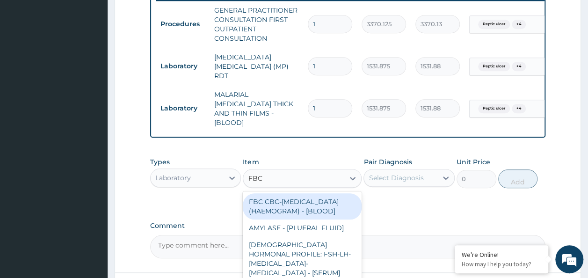
click at [331, 204] on div "FBC CBC-COMPLETE BLOOD COUNT (HAEMOGRAM) - [BLOOD]" at bounding box center [302, 206] width 119 height 26
type input "4085"
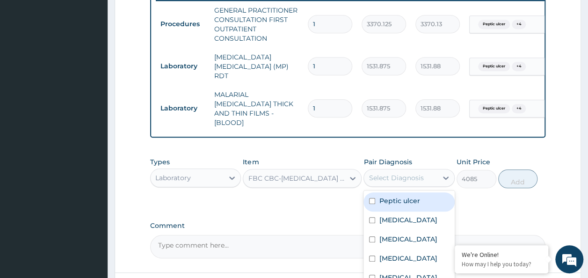
click at [373, 198] on input "checkbox" at bounding box center [372, 201] width 6 height 6
checkbox input "true"
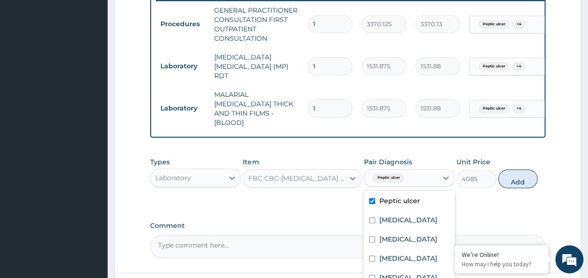
scroll to position [442, 0]
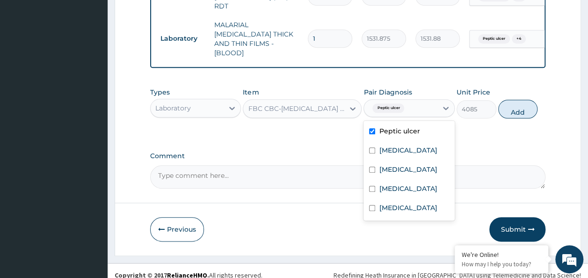
click at [373, 147] on input "checkbox" at bounding box center [372, 150] width 6 height 6
checkbox input "true"
click at [373, 167] on input "checkbox" at bounding box center [372, 170] width 6 height 6
checkbox input "true"
click at [373, 186] on input "checkbox" at bounding box center [372, 189] width 6 height 6
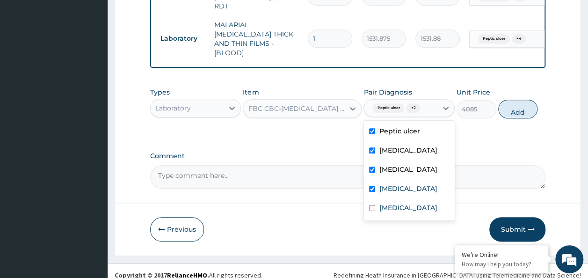
checkbox input "true"
click at [373, 205] on input "checkbox" at bounding box center [372, 208] width 6 height 6
checkbox input "true"
click at [531, 100] on button "Add" at bounding box center [518, 109] width 40 height 19
type input "0"
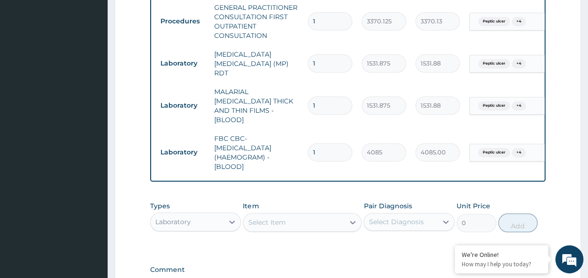
scroll to position [375, 0]
click at [234, 217] on icon at bounding box center [231, 221] width 9 height 9
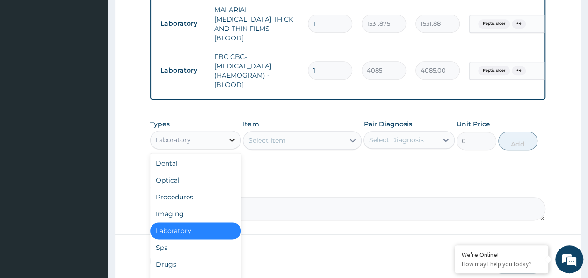
scroll to position [489, 0]
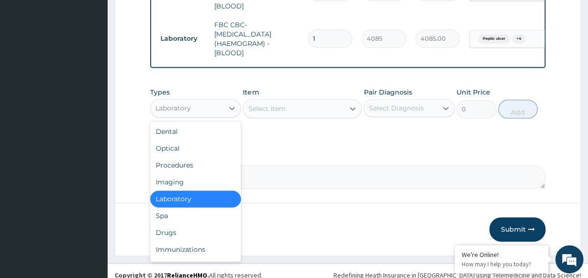
click at [176, 226] on div "Drugs" at bounding box center [195, 232] width 91 height 17
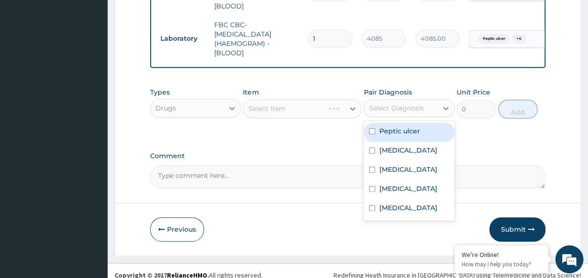
click at [372, 128] on input "checkbox" at bounding box center [372, 131] width 6 height 6
checkbox input "true"
click at [374, 147] on input "checkbox" at bounding box center [372, 150] width 6 height 6
checkbox input "true"
click at [373, 167] on input "checkbox" at bounding box center [372, 170] width 6 height 6
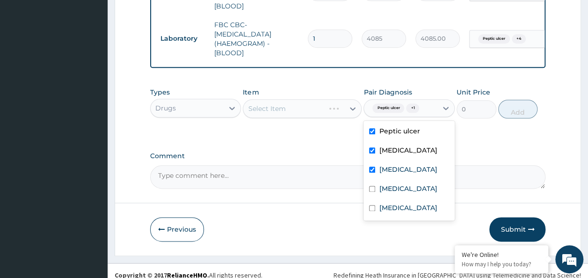
checkbox input "true"
click at [374, 186] on input "checkbox" at bounding box center [372, 189] width 6 height 6
checkbox input "true"
click at [375, 205] on input "checkbox" at bounding box center [372, 208] width 6 height 6
checkbox input "true"
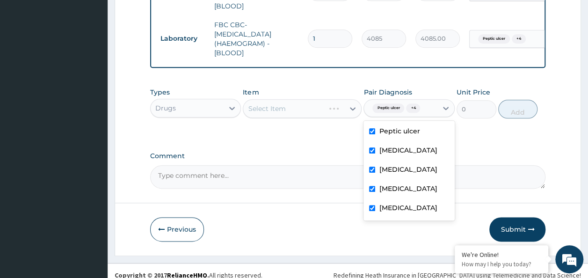
click at [306, 100] on div "Select Item" at bounding box center [302, 108] width 119 height 19
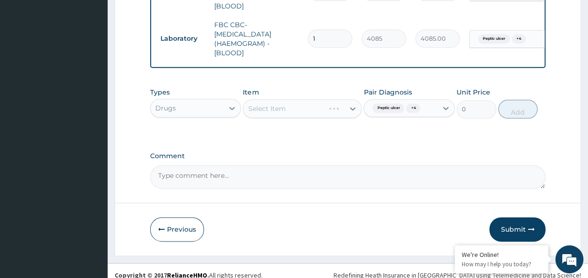
click at [285, 99] on div "Select Item" at bounding box center [302, 108] width 119 height 19
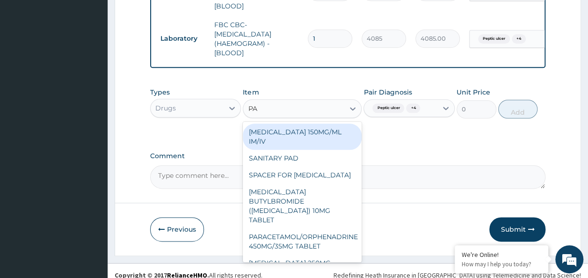
type input "PARA"
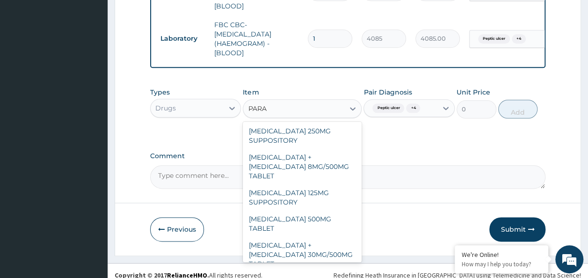
scroll to position [106, 0]
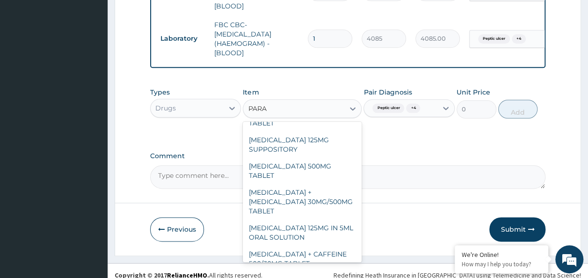
click at [317, 158] on div "PARACETAMOL 500MG TABLET" at bounding box center [302, 171] width 119 height 26
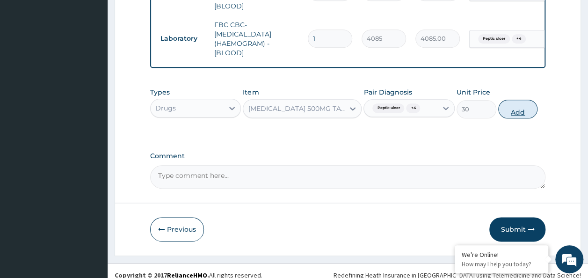
click at [527, 105] on button "Add" at bounding box center [518, 109] width 40 height 19
type input "0"
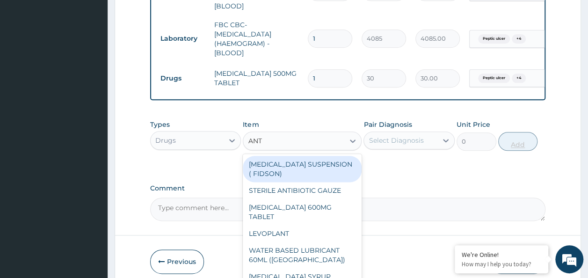
type input "ANTA"
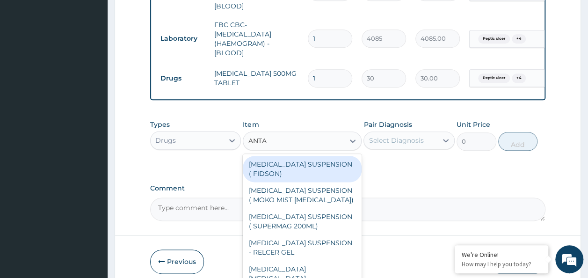
click at [310, 194] on div "ANTACID SUSPENSION ( MOKO MIST MAGNESIUM TRISILICATE)" at bounding box center [302, 195] width 119 height 26
type input "924"
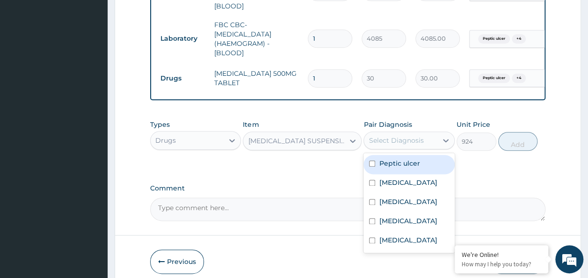
click at [372, 161] on input "checkbox" at bounding box center [372, 164] width 6 height 6
checkbox input "true"
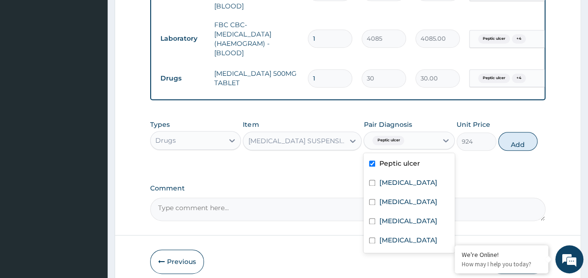
click at [372, 180] on input "checkbox" at bounding box center [372, 183] width 6 height 6
checkbox input "true"
click at [372, 199] on input "checkbox" at bounding box center [372, 202] width 6 height 6
checkbox input "true"
click at [375, 218] on input "checkbox" at bounding box center [372, 221] width 6 height 6
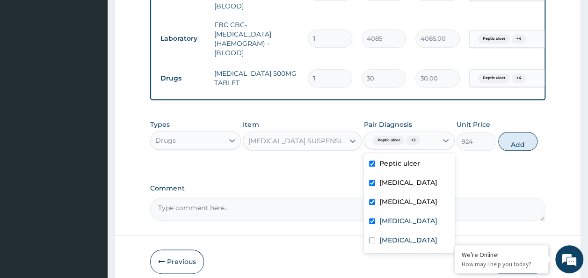
checkbox input "true"
click at [373, 237] on input "checkbox" at bounding box center [372, 240] width 6 height 6
checkbox input "true"
click at [520, 138] on button "Add" at bounding box center [518, 141] width 40 height 19
type input "0"
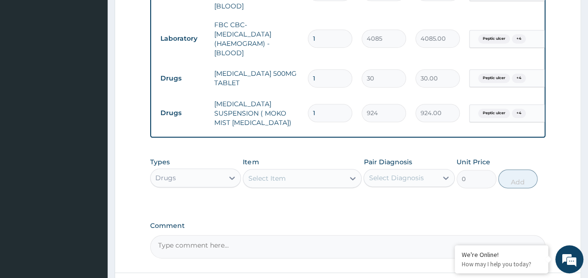
click at [319, 69] on input "1" at bounding box center [330, 78] width 44 height 18
type input "18"
type input "540.00"
type input "18"
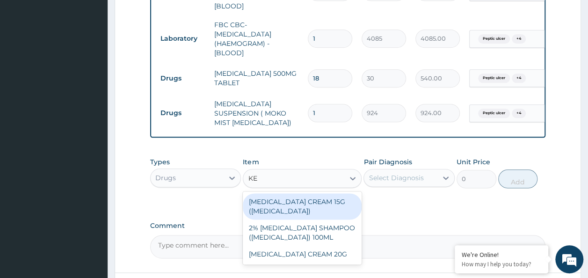
type input "KET"
click at [333, 247] on div "KETOCONAZOLE CREAM 20G" at bounding box center [302, 254] width 119 height 17
type input "1495"
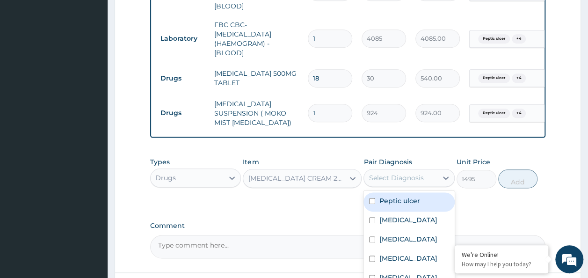
click at [373, 198] on input "checkbox" at bounding box center [372, 201] width 6 height 6
checkbox input "true"
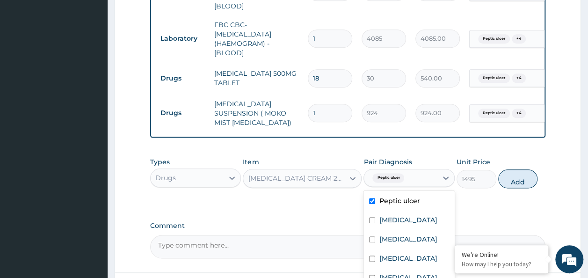
click at [373, 217] on input "checkbox" at bounding box center [372, 220] width 6 height 6
checkbox input "true"
click at [373, 236] on input "checkbox" at bounding box center [372, 239] width 6 height 6
checkbox input "true"
click at [375, 256] on input "checkbox" at bounding box center [372, 259] width 6 height 6
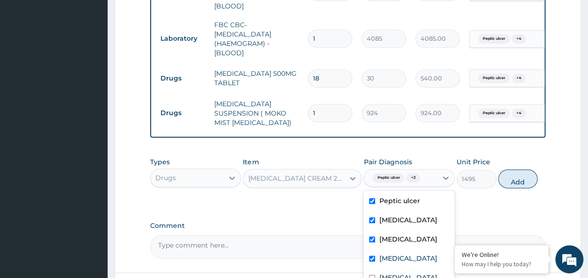
checkbox input "true"
click at [373, 275] on input "checkbox" at bounding box center [372, 278] width 6 height 6
checkbox input "true"
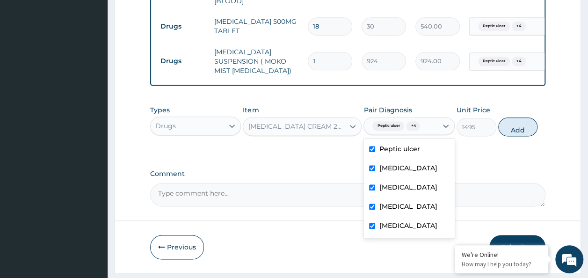
scroll to position [559, 0]
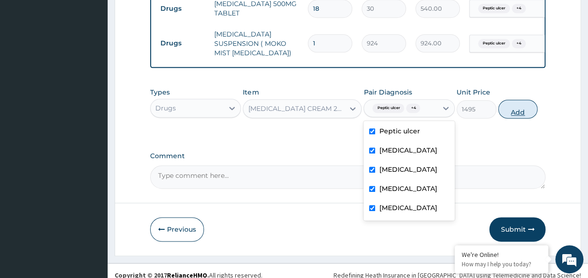
click at [521, 100] on button "Add" at bounding box center [518, 109] width 40 height 19
type input "0"
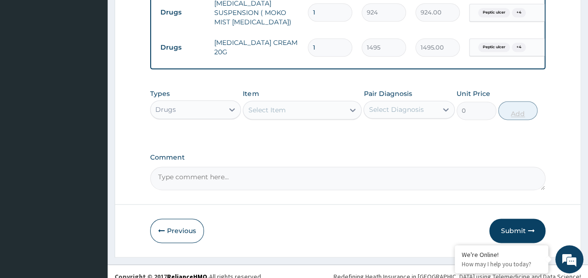
scroll to position [592, 0]
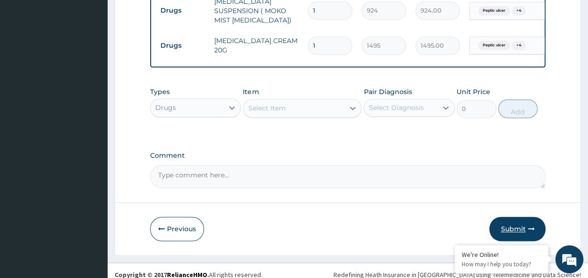
click at [527, 222] on button "Submit" at bounding box center [518, 229] width 56 height 24
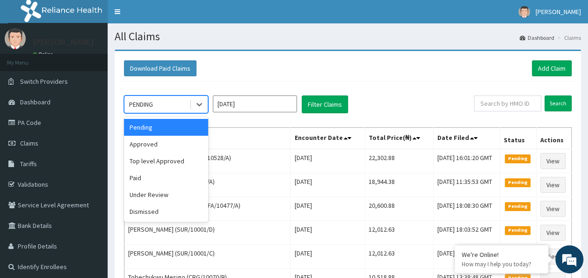
click at [156, 152] on div "Approved" at bounding box center [166, 144] width 84 height 17
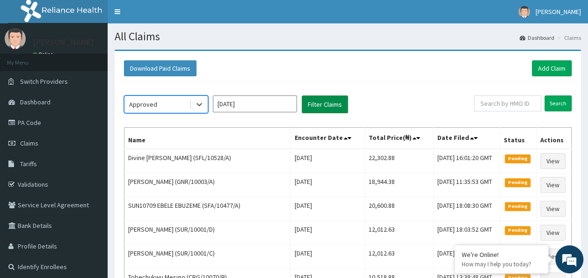
click at [329, 100] on button "Filter Claims" at bounding box center [325, 104] width 46 height 18
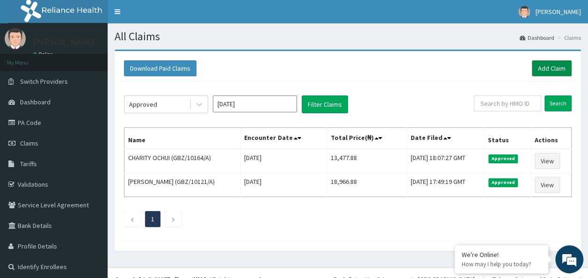
click at [563, 65] on link "Add Claim" at bounding box center [552, 68] width 40 height 16
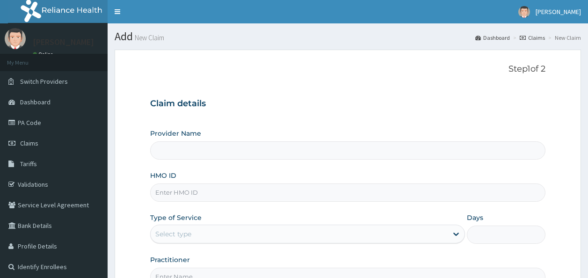
click at [201, 193] on input "HMO ID" at bounding box center [348, 192] width 396 height 18
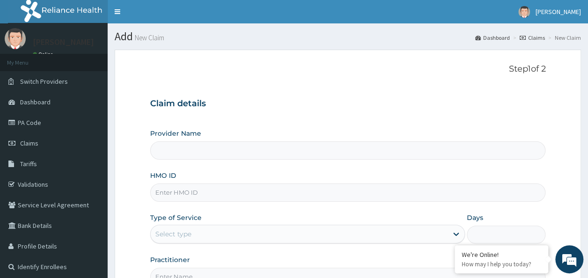
type input "Reliance Family Clinics (RFC) - Ajah"
paste input "ZDC/10014/A"
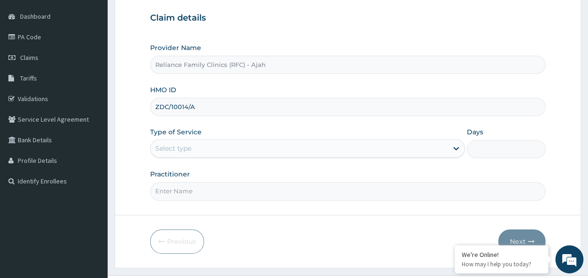
scroll to position [86, 0]
type input "ZDC/10014/A"
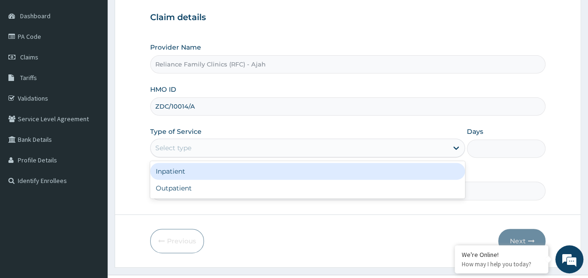
click at [357, 187] on div "Outpatient" at bounding box center [307, 188] width 315 height 17
type input "1"
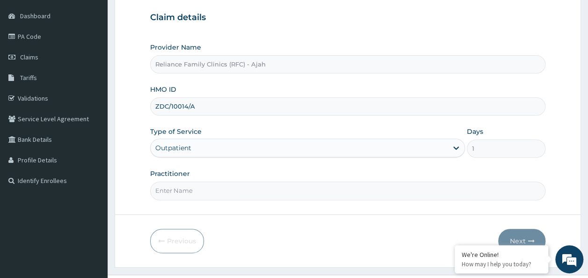
click at [291, 191] on input "Practitioner" at bounding box center [348, 191] width 396 height 18
type input "DR. LOCUM"
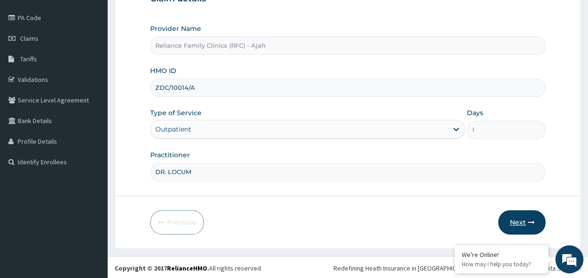
click at [529, 220] on icon "button" at bounding box center [531, 222] width 7 height 7
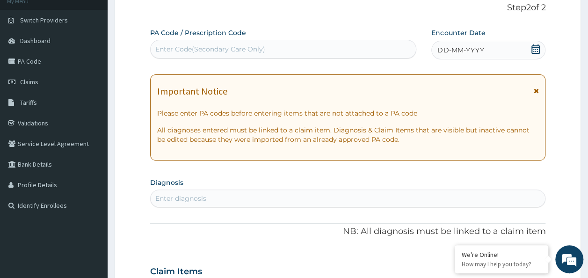
scroll to position [0, 0]
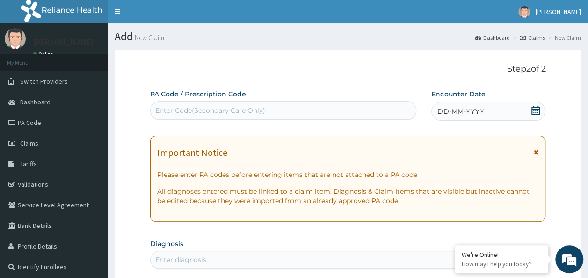
click at [490, 119] on div "DD-MM-YYYY" at bounding box center [489, 111] width 114 height 19
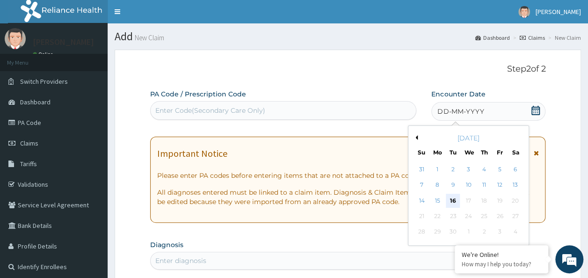
click at [454, 197] on div "16" at bounding box center [453, 201] width 14 height 14
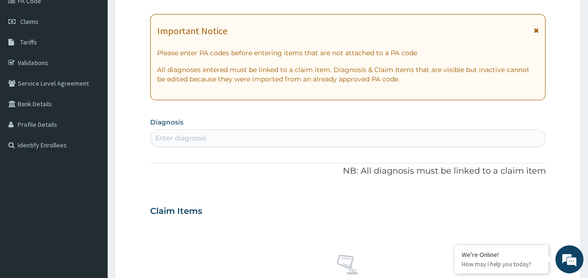
scroll to position [122, 0]
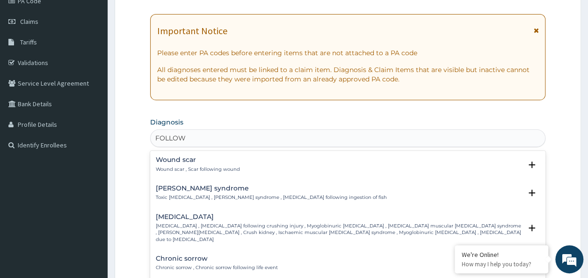
type input "FOLLOW U"
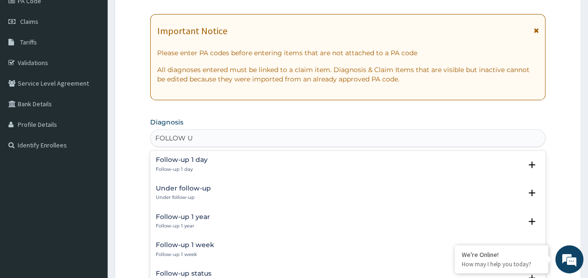
click at [194, 158] on h4 "Follow-up 1 day" at bounding box center [182, 159] width 52 height 7
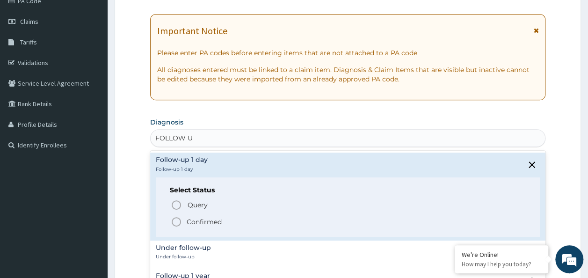
click at [192, 223] on p "Confirmed" at bounding box center [204, 221] width 35 height 9
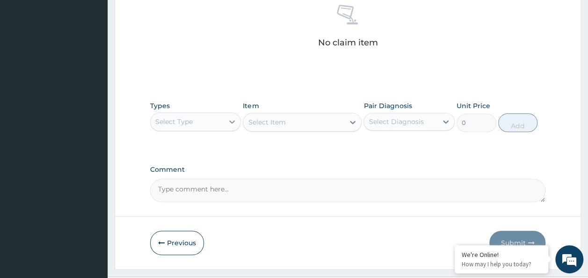
scroll to position [395, 0]
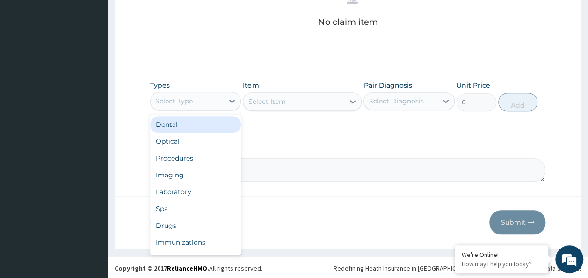
click at [196, 159] on div "Procedures" at bounding box center [195, 158] width 91 height 17
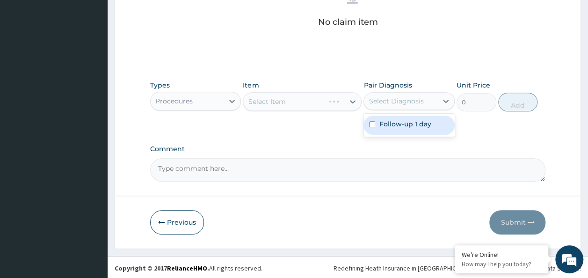
click at [412, 124] on label "Follow-up 1 day" at bounding box center [405, 123] width 52 height 9
checkbox input "true"
click at [319, 100] on div "Select Item" at bounding box center [302, 101] width 119 height 19
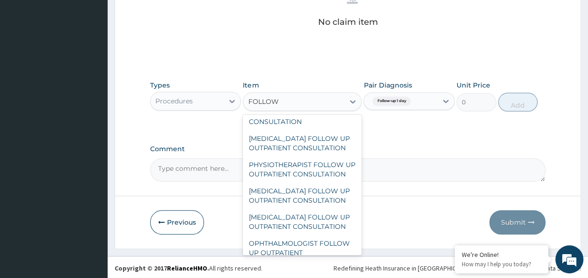
scroll to position [0, 0]
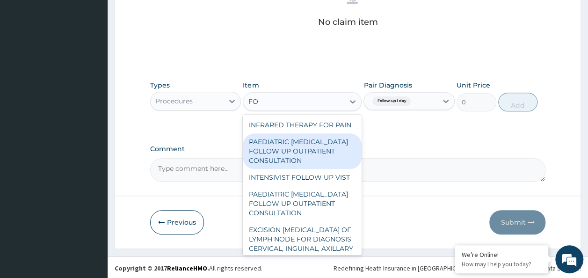
type input "F"
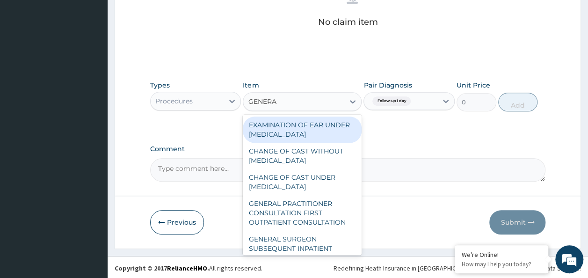
type input "GENERAL"
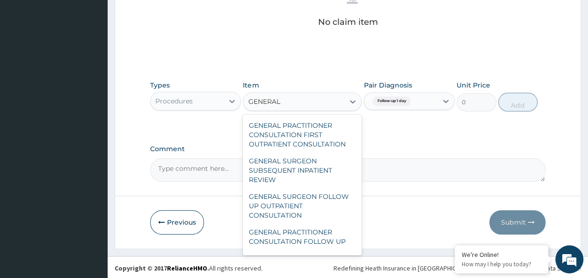
scroll to position [109, 0]
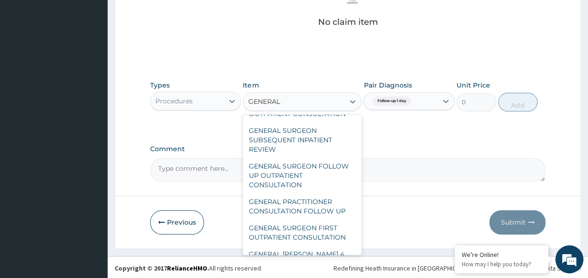
click at [329, 214] on div "GENERAL PRACTITIONER CONSULTATION FOLLOW UP" at bounding box center [302, 206] width 119 height 26
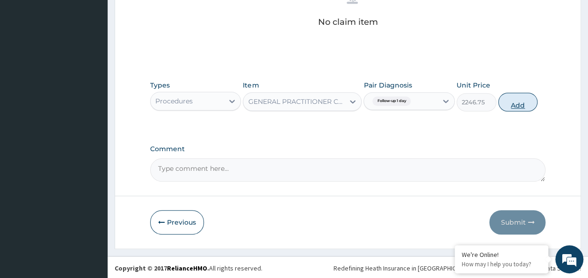
click at [523, 102] on button "Add" at bounding box center [518, 102] width 40 height 19
type input "0"
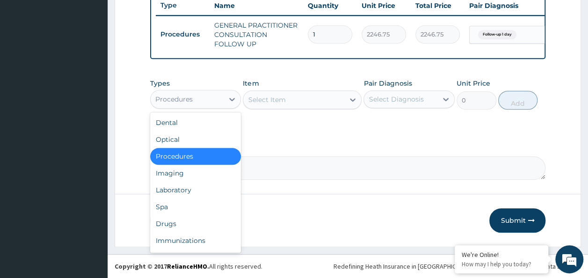
click at [174, 223] on div "Drugs" at bounding box center [195, 223] width 91 height 17
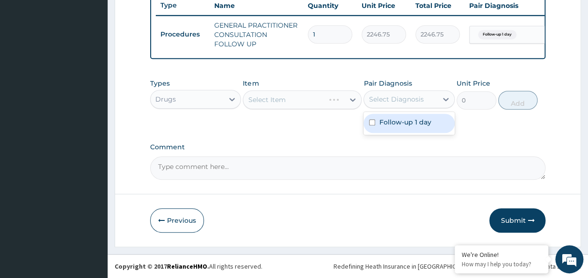
click at [373, 123] on input "checkbox" at bounding box center [372, 122] width 6 height 6
checkbox input "true"
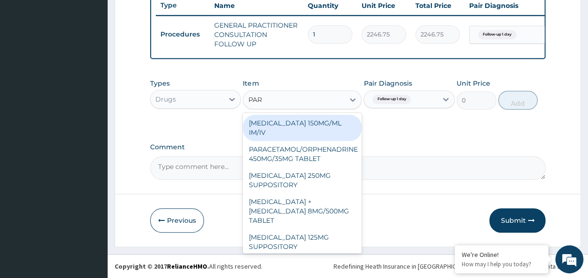
type input "PARA"
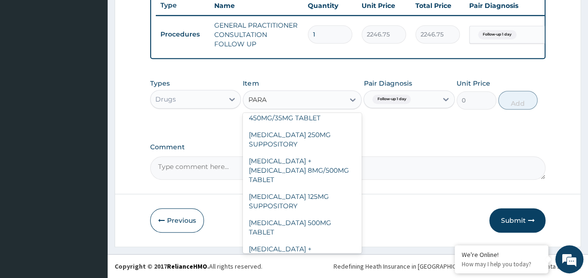
scroll to position [106, 0]
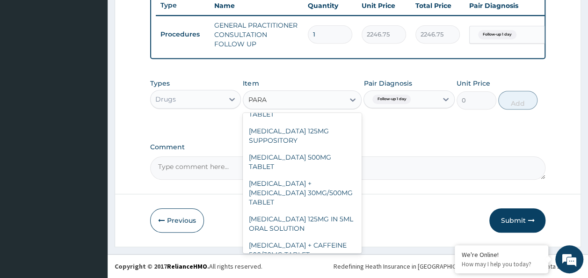
click at [325, 153] on div "PARACETAMOL 500MG TABLET" at bounding box center [302, 162] width 119 height 26
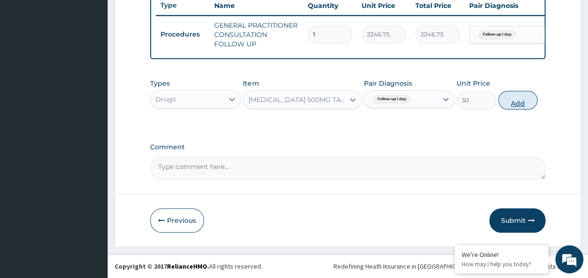
click at [526, 102] on button "Add" at bounding box center [518, 100] width 40 height 19
type input "0"
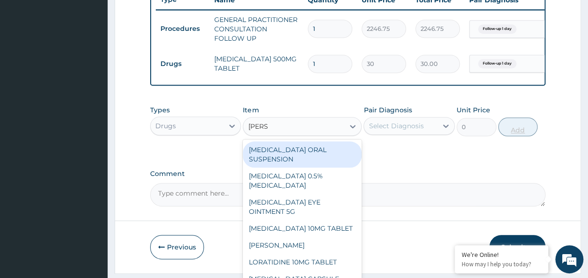
type input "LORAT"
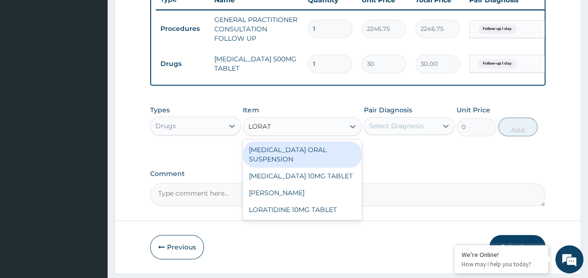
click at [328, 218] on div "LORATIDINE 10MG TABLET" at bounding box center [302, 209] width 119 height 17
type input "96"
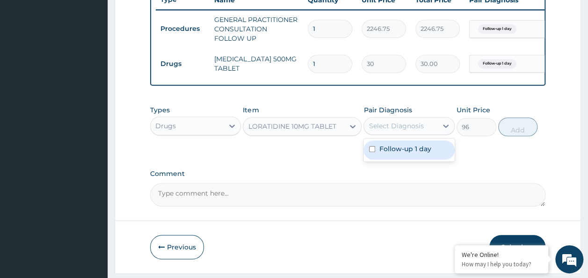
click at [385, 160] on div "Follow-up 1 day" at bounding box center [409, 149] width 91 height 19
checkbox input "true"
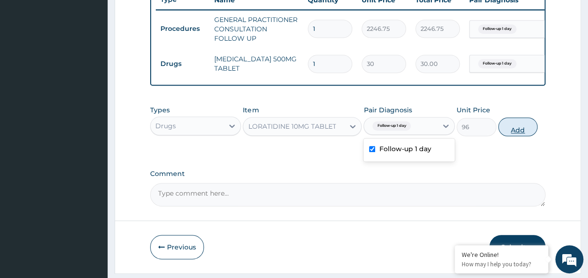
click at [521, 130] on button "Add" at bounding box center [518, 126] width 40 height 19
type input "0"
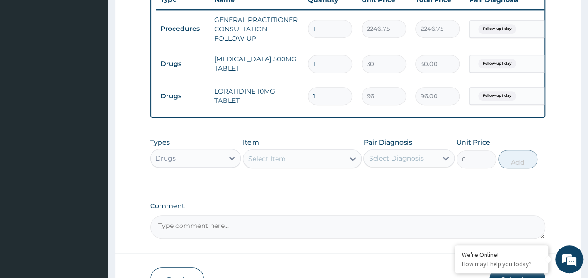
click at [322, 63] on input "1" at bounding box center [330, 64] width 44 height 18
type input "18"
type input "540.00"
type input "18"
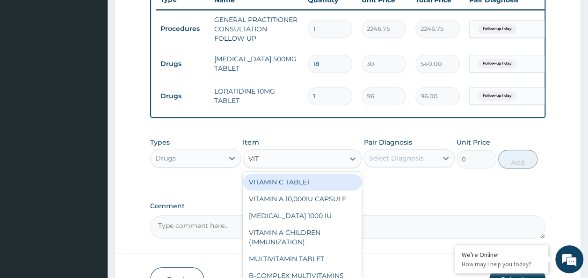
type input "VITA"
click at [314, 189] on div "VITAMIN C TABLET" at bounding box center [302, 182] width 119 height 17
type input "20"
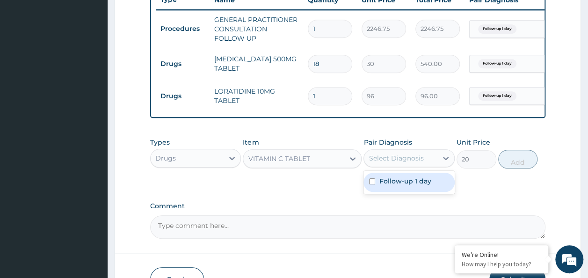
click at [374, 184] on input "checkbox" at bounding box center [372, 181] width 6 height 6
checkbox input "true"
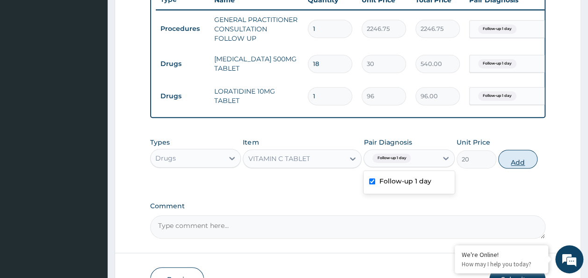
click at [524, 167] on button "Add" at bounding box center [518, 159] width 40 height 19
type input "0"
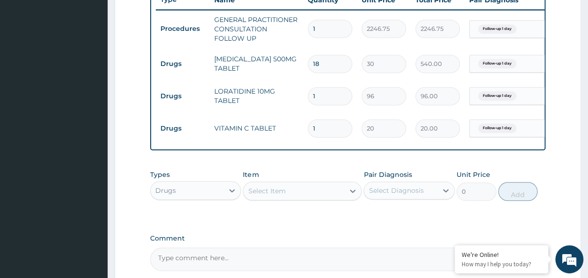
type input "0.00"
type input "2"
type input "40.00"
type input "21"
type input "420.00"
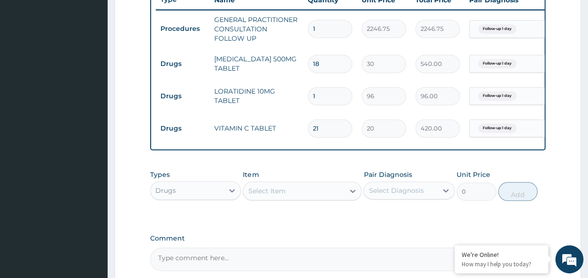
type input "21"
click at [320, 95] on input "1" at bounding box center [330, 96] width 44 height 18
type input "0.00"
type input "5"
type input "480.00"
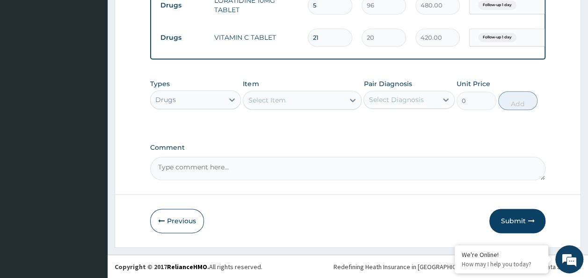
scroll to position [461, 0]
click at [526, 222] on button "Submit" at bounding box center [518, 220] width 56 height 24
